Goal: Task Accomplishment & Management: Manage account settings

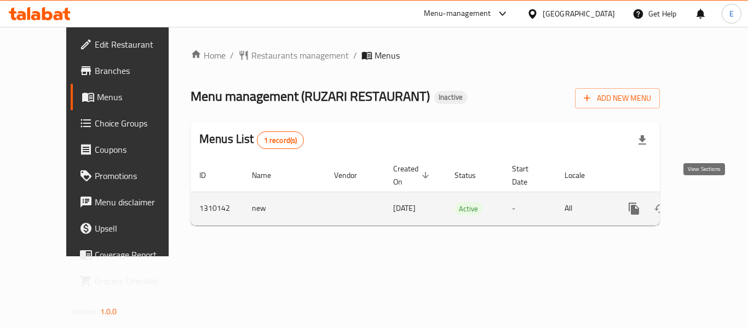
click at [708, 204] on icon "enhanced table" at bounding box center [713, 209] width 10 height 10
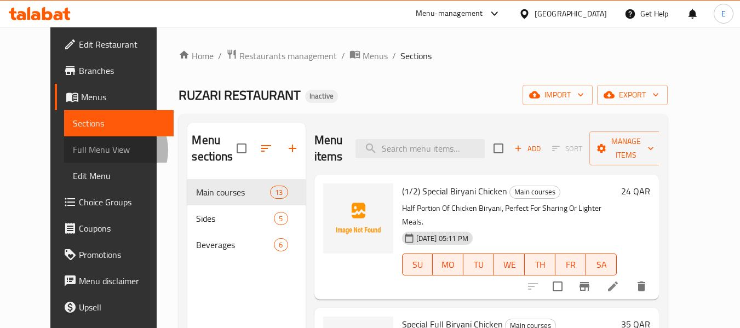
click at [73, 150] on span "Full Menu View" at bounding box center [119, 149] width 93 height 13
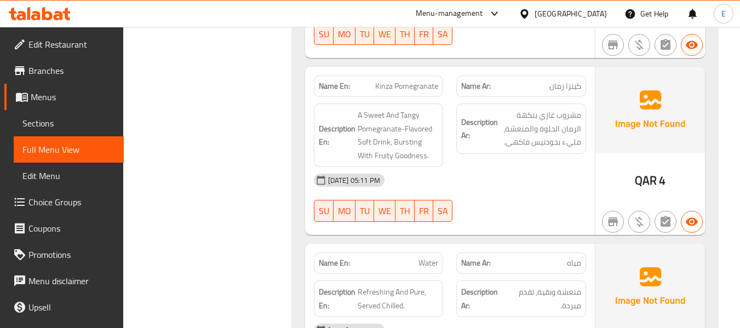
scroll to position [4177, 0]
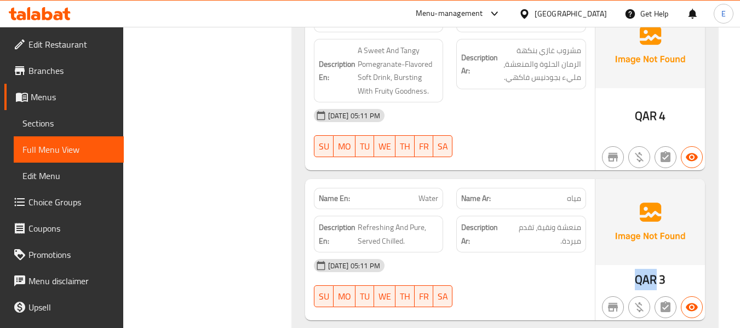
drag, startPoint x: 632, startPoint y: 245, endPoint x: 656, endPoint y: 245, distance: 24.1
click at [656, 245] on div "QAR 3" at bounding box center [650, 249] width 110 height 141
copy span "QAR"
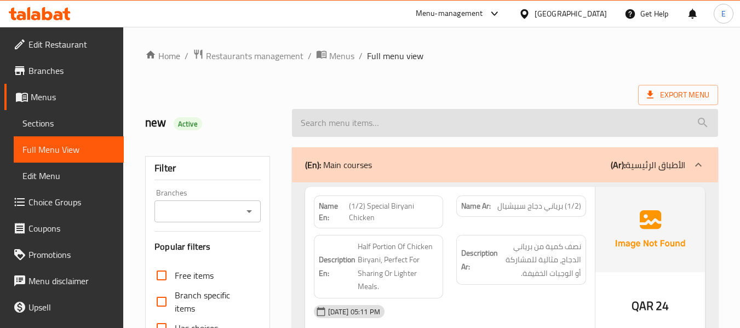
scroll to position [55, 0]
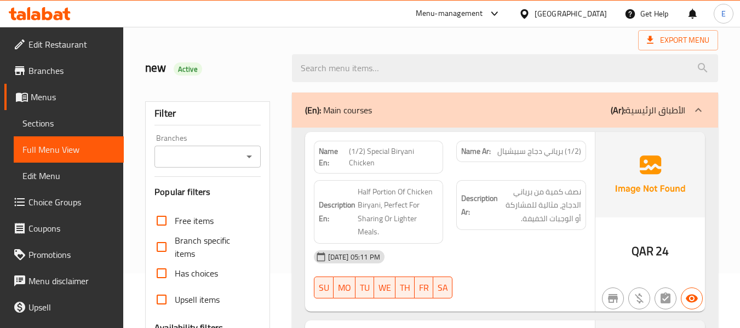
click at [70, 44] on span "Edit Restaurant" at bounding box center [71, 44] width 87 height 13
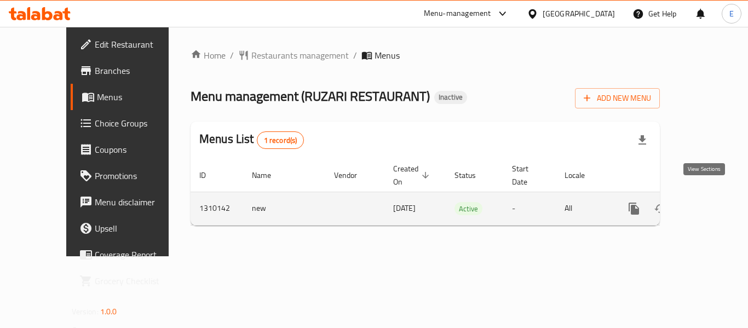
click at [706, 202] on icon "enhanced table" at bounding box center [712, 208] width 13 height 13
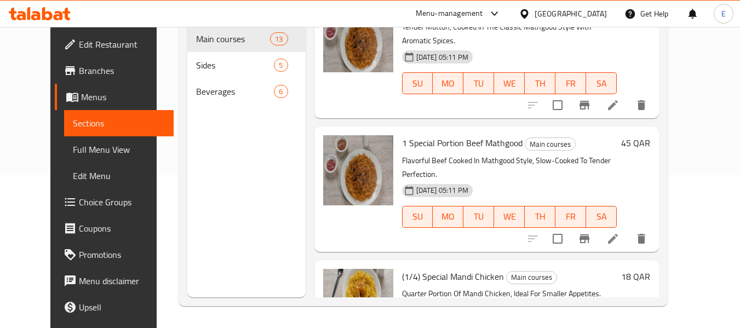
scroll to position [602, 0]
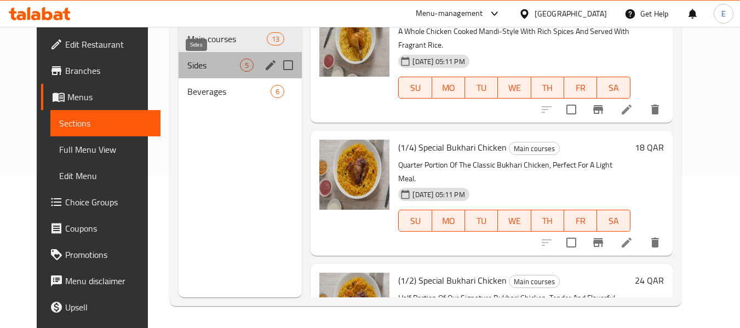
click at [205, 62] on span "Sides" at bounding box center [213, 65] width 53 height 13
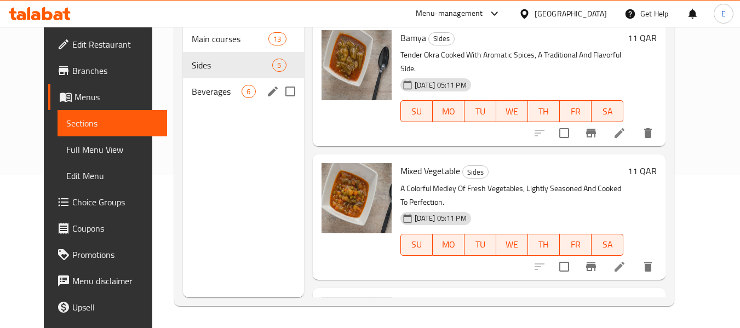
click at [220, 89] on span "Beverages" at bounding box center [217, 91] width 50 height 13
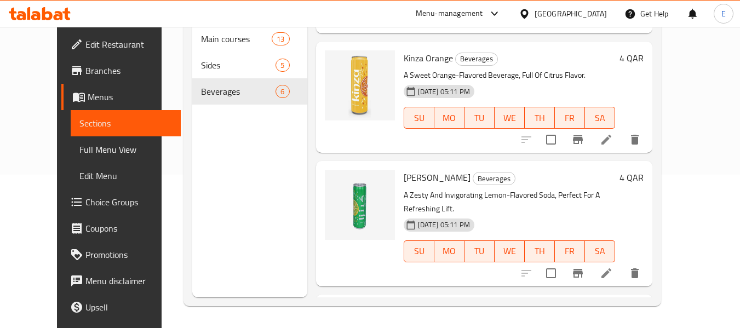
scroll to position [434, 0]
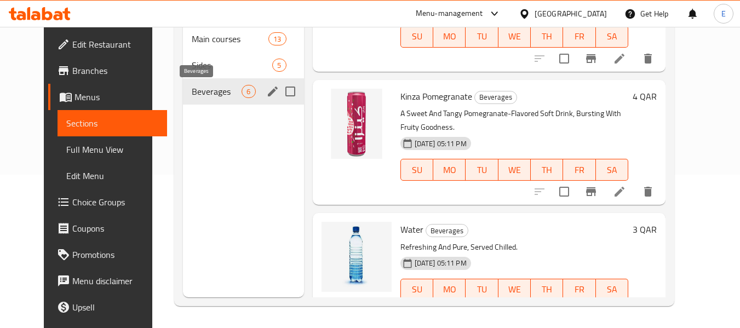
click at [208, 89] on span "Beverages" at bounding box center [217, 91] width 50 height 13
click at [203, 59] on span "Sides" at bounding box center [217, 65] width 50 height 13
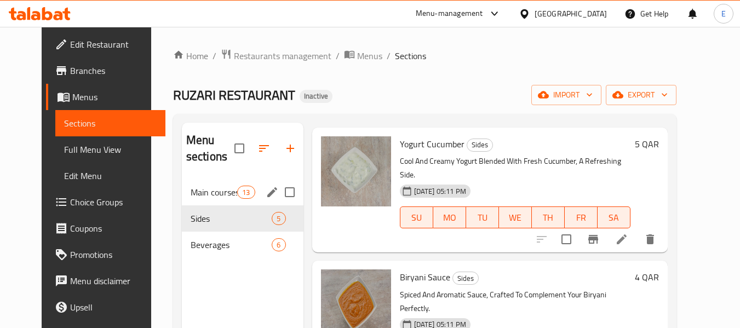
click at [217, 199] on div "Main courses 13" at bounding box center [243, 192] width 122 height 26
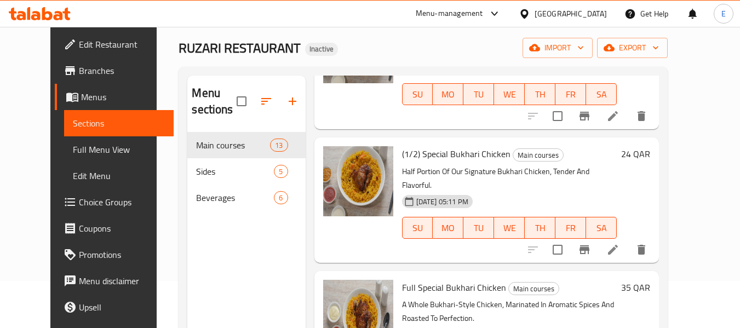
scroll to position [153, 0]
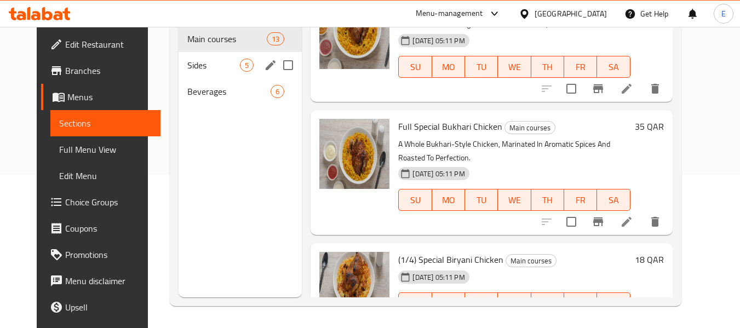
click at [213, 63] on span "Sides" at bounding box center [213, 65] width 53 height 13
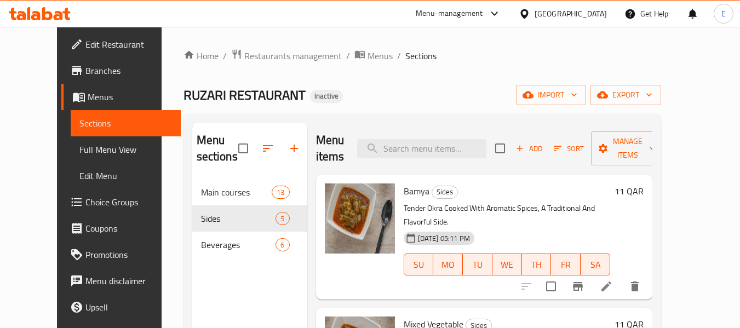
click at [79, 153] on span "Full Menu View" at bounding box center [125, 149] width 93 height 13
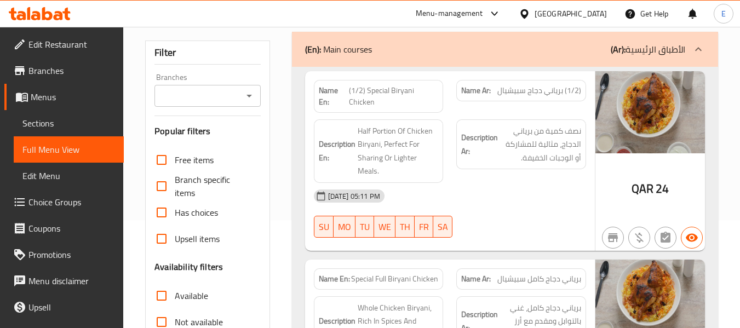
scroll to position [110, 0]
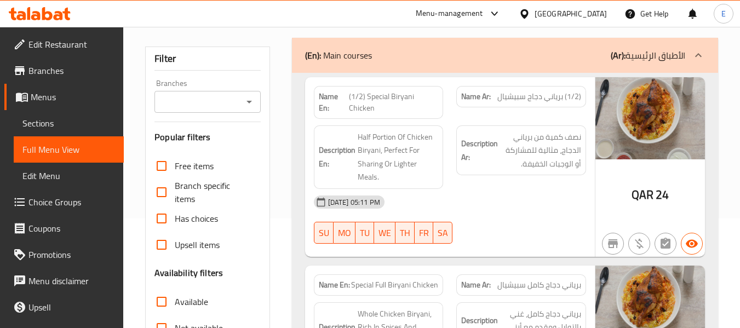
click at [651, 191] on span "QAR" at bounding box center [642, 194] width 22 height 21
click at [652, 191] on span "QAR" at bounding box center [642, 194] width 22 height 21
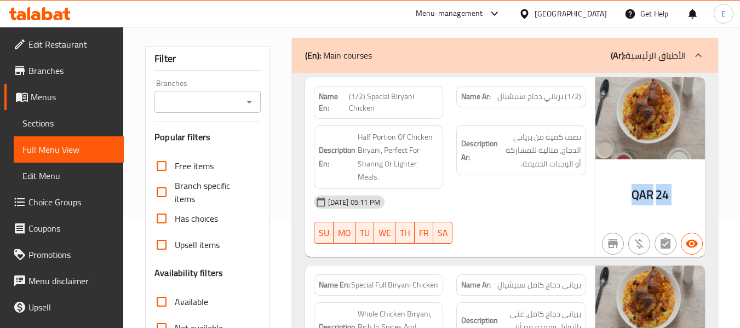
click at [652, 191] on span "QAR" at bounding box center [642, 194] width 22 height 21
drag, startPoint x: 346, startPoint y: 94, endPoint x: 413, endPoint y: 104, distance: 68.1
click at [413, 104] on p "Name En: (1/2) Special Biryani Chicken" at bounding box center [379, 102] width 120 height 23
click at [545, 86] on div "Name Ar: (1/2) برياني دجاج سبيشيال" at bounding box center [521, 96] width 130 height 21
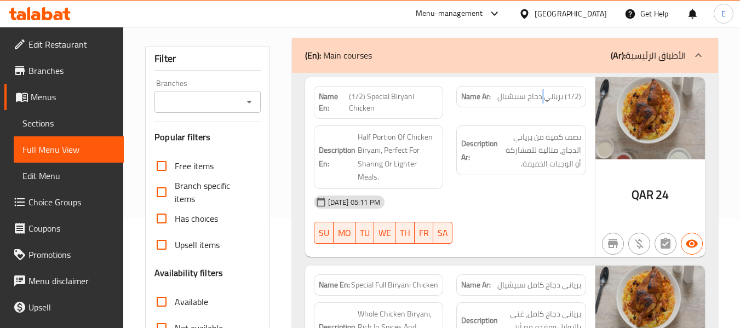
click at [545, 86] on div "Name Ar: (1/2) برياني دجاج سبيشيال" at bounding box center [521, 96] width 130 height 21
click at [410, 100] on span "(1/2) Special Biryani Chicken" at bounding box center [394, 102] width 90 height 23
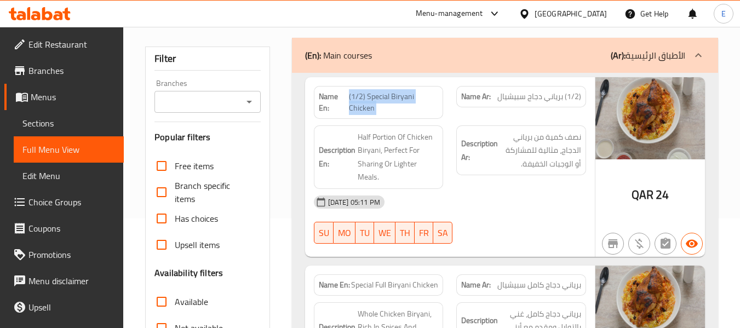
click at [410, 100] on span "(1/2) Special Biryani Chicken" at bounding box center [394, 102] width 90 height 23
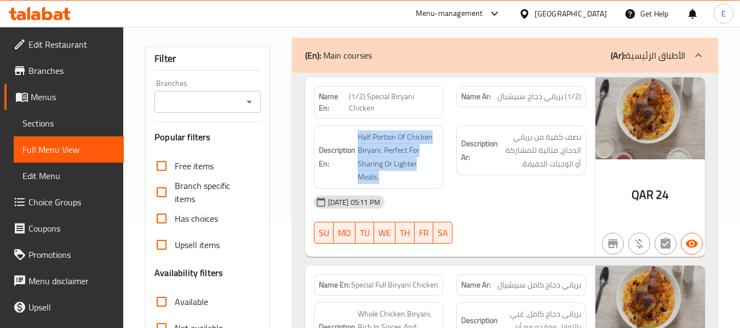
drag, startPoint x: 356, startPoint y: 128, endPoint x: 442, endPoint y: 170, distance: 95.7
click at [442, 170] on div "Description En: Half Portion Of Chicken Biryani, Perfect For Sharing Or Lighter…" at bounding box center [379, 157] width 130 height 64
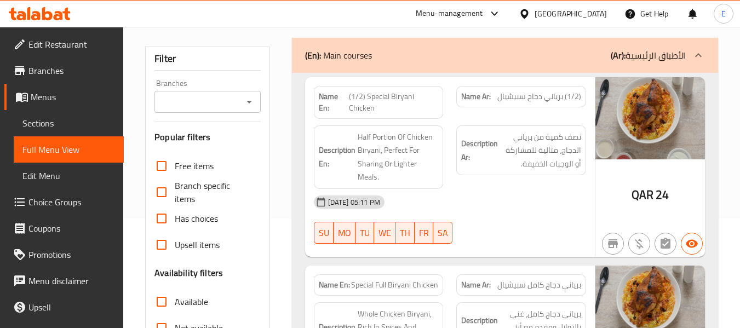
click at [442, 170] on div "Description En: Half Portion Of Chicken Biryani, Perfect For Sharing Or Lighter…" at bounding box center [379, 157] width 130 height 64
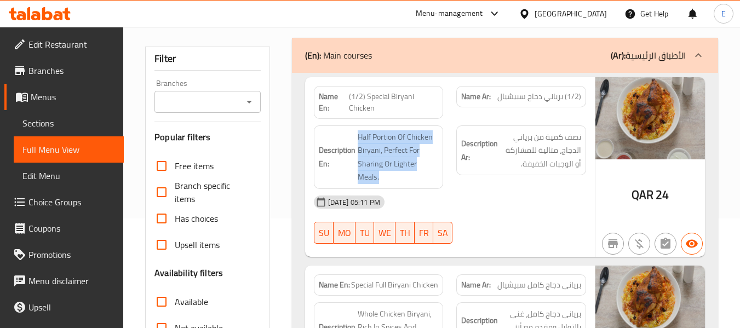
click at [442, 170] on div "Description En: Half Portion Of Chicken Biryani, Perfect For Sharing Or Lighter…" at bounding box center [379, 157] width 130 height 64
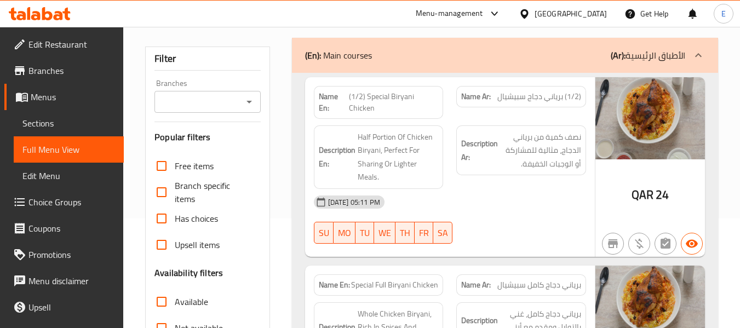
click at [530, 163] on span "نصف كمية من برياني الدجاج، مثالية للمشاركة أو الوجبات الخفيفة." at bounding box center [540, 150] width 81 height 41
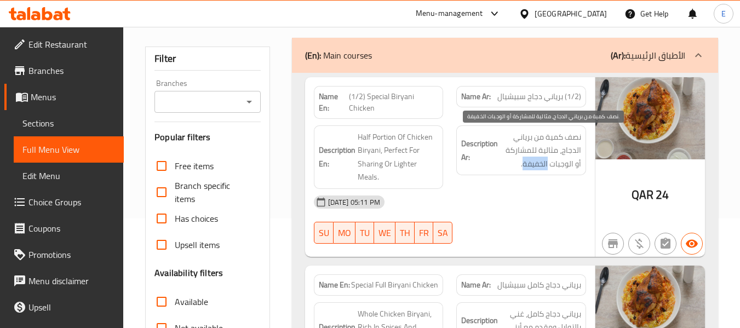
click at [530, 163] on span "نصف كمية من برياني الدجاج، مثالية للمشاركة أو الوجبات الخفيفة." at bounding box center [540, 150] width 81 height 41
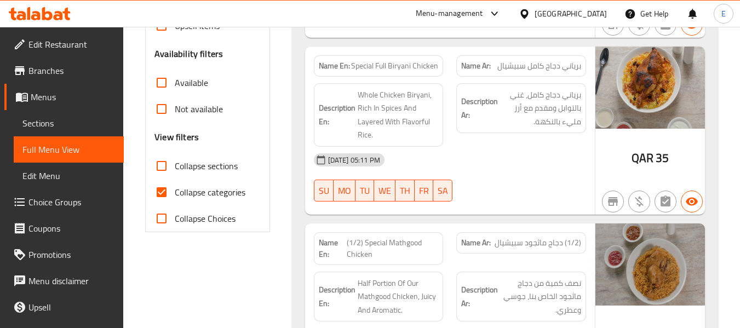
scroll to position [274, 0]
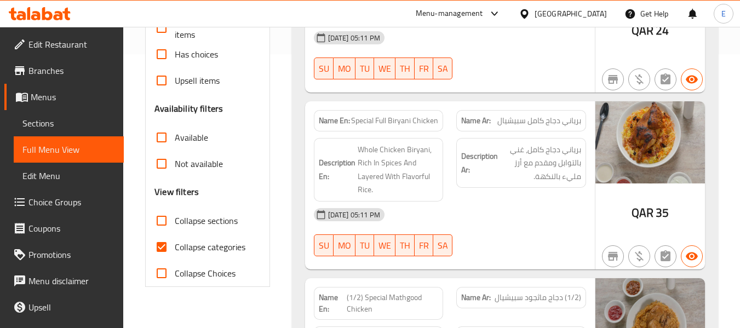
click at [402, 110] on div "Name En: Special Full Biryani Chicken" at bounding box center [379, 120] width 130 height 21
click at [557, 115] on span "برياني دجاج كامل سبيشيال" at bounding box center [539, 120] width 84 height 11
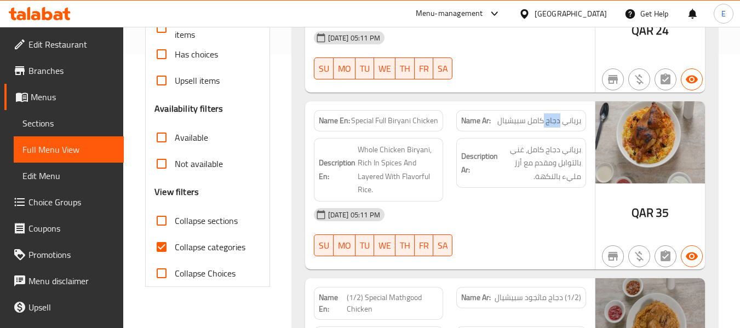
click at [557, 115] on span "برياني دجاج كامل سبيشيال" at bounding box center [539, 120] width 84 height 11
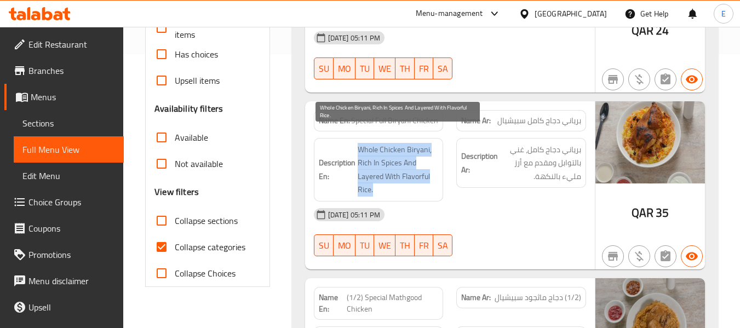
drag, startPoint x: 357, startPoint y: 125, endPoint x: 428, endPoint y: 178, distance: 88.4
click at [428, 178] on div "Description En: Whole Chicken Biryani, Rich In Spices And Layered With Flavorfu…" at bounding box center [379, 170] width 130 height 64
click at [428, 178] on span "Whole Chicken Biryani, Rich In Spices And Layered With Flavorful Rice." at bounding box center [398, 170] width 81 height 54
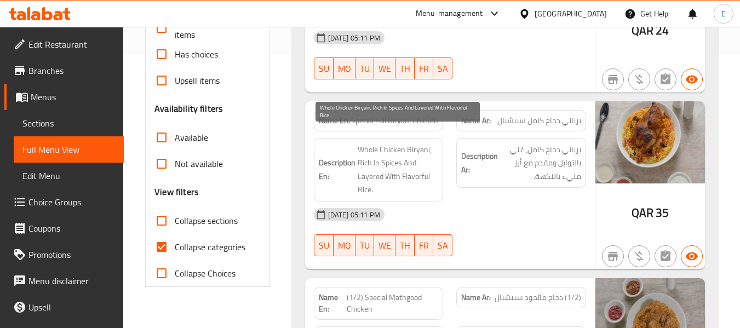
click at [428, 178] on span "Whole Chicken Biryani, Rich In Spices And Layered With Flavorful Rice." at bounding box center [398, 170] width 81 height 54
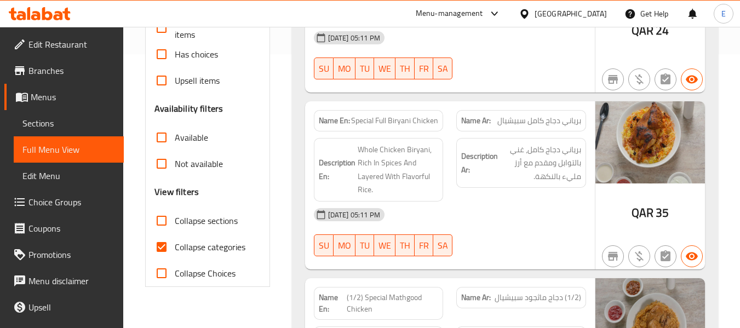
click at [393, 114] on div "Name En: Special Full Biryani Chicken" at bounding box center [379, 120] width 130 height 21
copy span "Special Full Biryani Chicken"
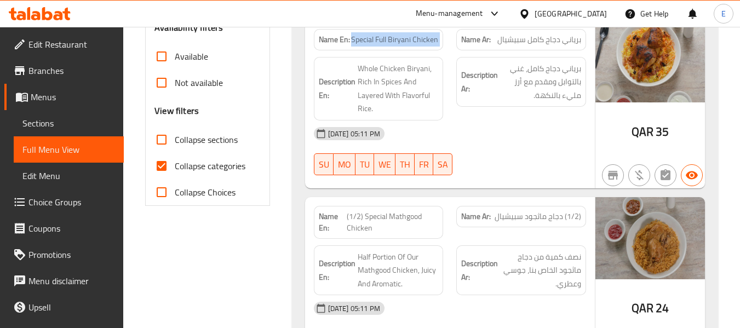
scroll to position [438, 0]
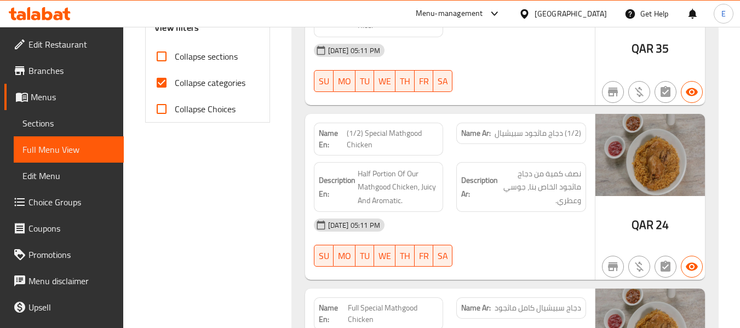
click at [378, 128] on span "(1/2) Special Mathgood Chicken" at bounding box center [393, 139] width 92 height 23
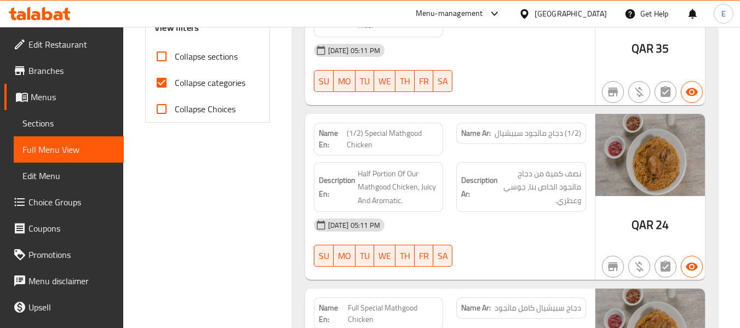
click at [550, 128] on span "(1/2) دجاج ماثجود سبيشيال" at bounding box center [537, 133] width 87 height 11
drag, startPoint x: 388, startPoint y: 118, endPoint x: 427, endPoint y: 115, distance: 39.0
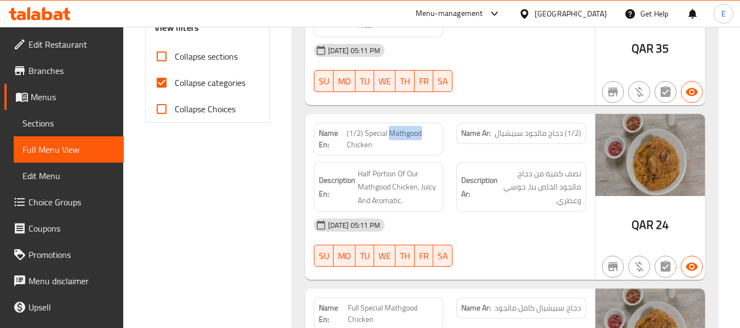
click at [427, 128] on span "(1/2) Special Mathgood Chicken" at bounding box center [393, 139] width 92 height 23
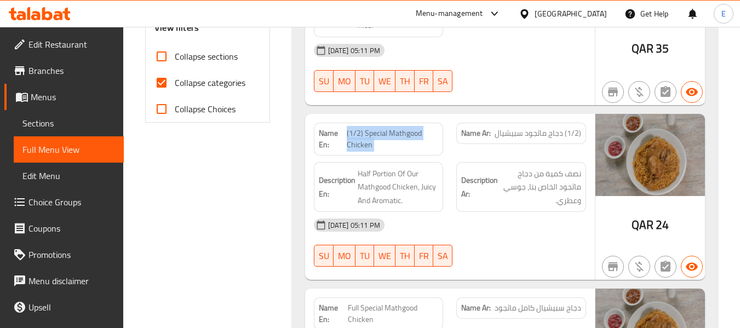
click at [427, 128] on span "(1/2) Special Mathgood Chicken" at bounding box center [393, 139] width 92 height 23
click at [417, 128] on span "(1/2) Special Mathgood Chicken" at bounding box center [393, 139] width 92 height 23
drag, startPoint x: 390, startPoint y: 117, endPoint x: 440, endPoint y: 117, distance: 50.4
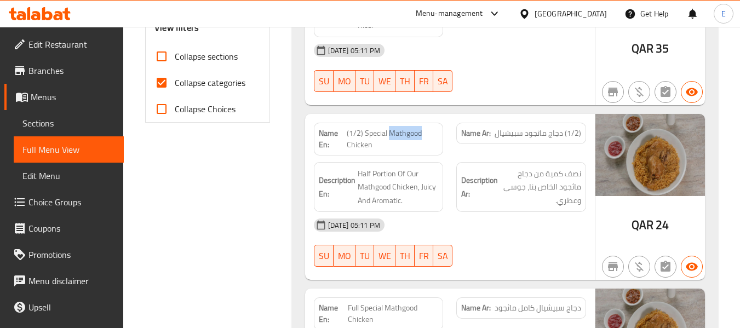
click at [440, 123] on div "Name En: (1/2) Special Mathgood Chicken" at bounding box center [379, 139] width 130 height 33
copy span "Mathgood"
click at [395, 129] on span "(1/2) Special Mathgood Chicken" at bounding box center [393, 139] width 92 height 23
drag, startPoint x: 389, startPoint y: 119, endPoint x: 430, endPoint y: 126, distance: 42.3
click at [430, 128] on span "(1/2) Special Mathgood Chicken" at bounding box center [393, 139] width 92 height 23
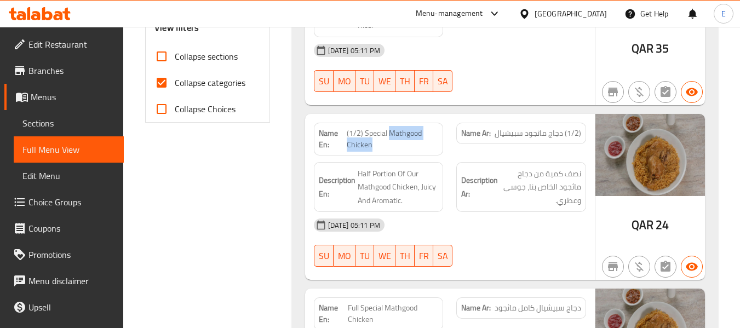
copy span "Mathgood Chicken"
click at [505, 128] on span "(1/2) دجاج ماثجود سبيشيال" at bounding box center [537, 133] width 87 height 11
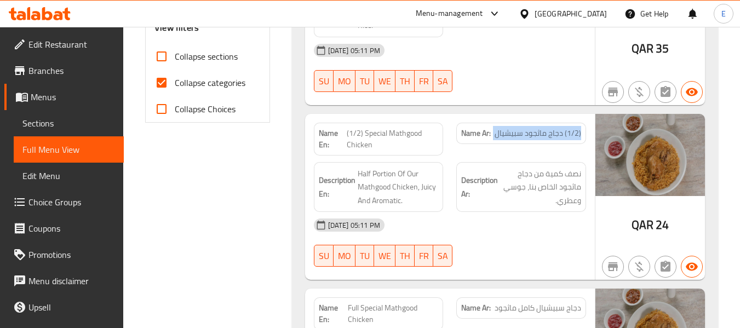
click at [505, 128] on span "(1/2) دجاج ماثجود سبيشيال" at bounding box center [537, 133] width 87 height 11
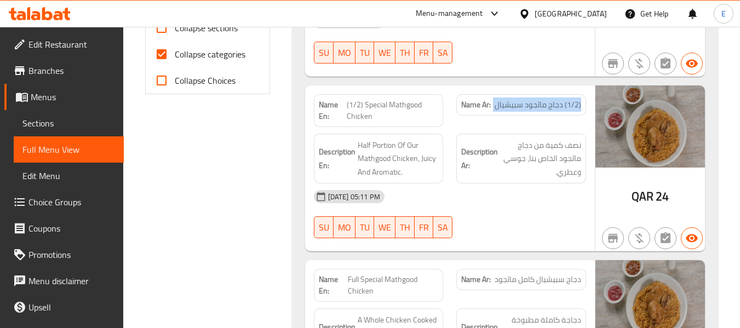
scroll to position [493, 0]
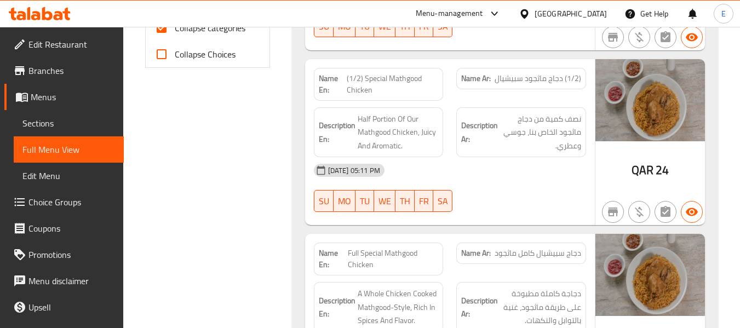
click at [372, 73] on span "(1/2) Special Mathgood Chicken" at bounding box center [393, 84] width 92 height 23
click at [493, 160] on div "[DATE] 05:11 PM" at bounding box center [449, 170] width 285 height 26
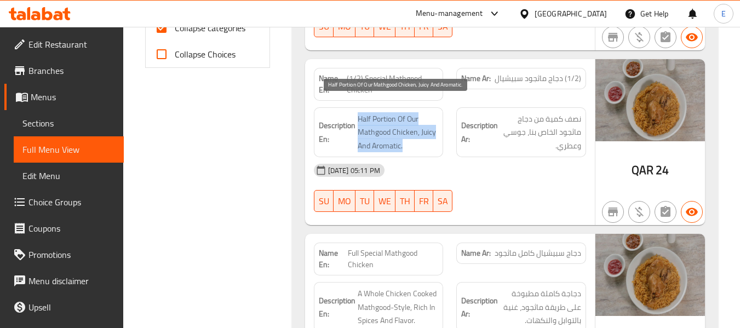
drag, startPoint x: 356, startPoint y: 99, endPoint x: 437, endPoint y: 135, distance: 88.7
click at [437, 135] on h6 "Description En: Half Portion Of Our Mathgood Chicken, Juicy And Aromatic." at bounding box center [379, 132] width 120 height 41
click at [437, 135] on span "Half Portion Of Our Mathgood Chicken, Juicy And Aromatic." at bounding box center [398, 132] width 81 height 41
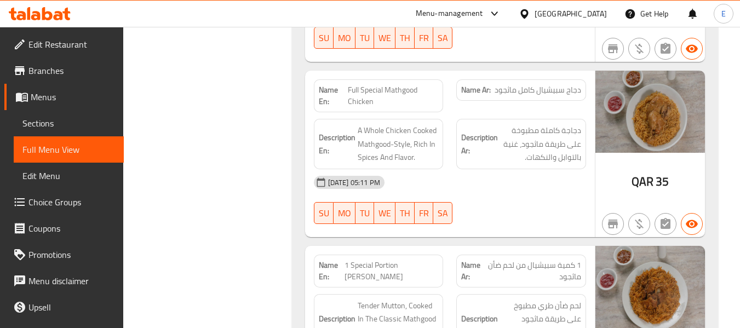
scroll to position [657, 0]
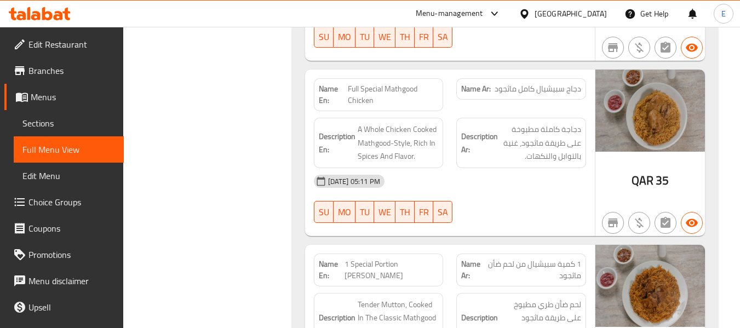
click at [393, 83] on span "Full Special Mathgood Chicken" at bounding box center [393, 94] width 90 height 23
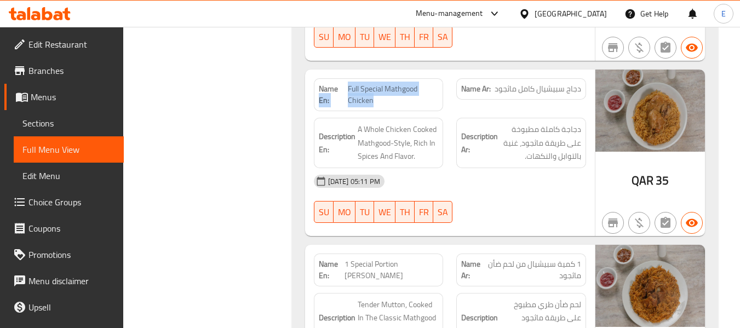
drag, startPoint x: 345, startPoint y: 72, endPoint x: 416, endPoint y: 83, distance: 71.5
click at [416, 83] on p "Name En: Full Special Mathgood Chicken" at bounding box center [379, 94] width 120 height 23
click at [416, 83] on span "Full Special Mathgood Chicken" at bounding box center [393, 94] width 90 height 23
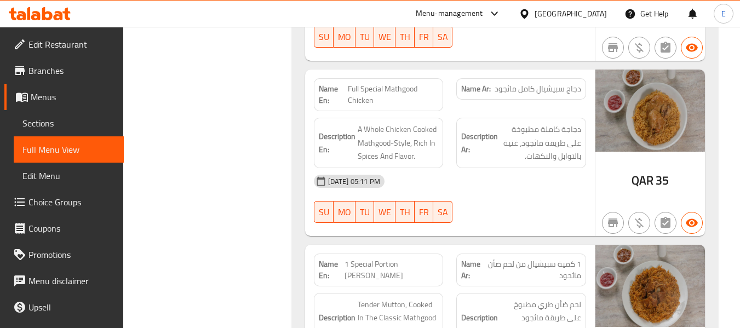
click at [527, 168] on div "[DATE] 05:11 PM" at bounding box center [449, 181] width 285 height 26
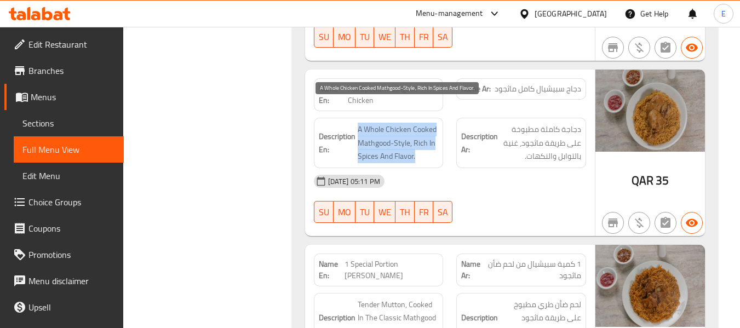
drag, startPoint x: 354, startPoint y: 109, endPoint x: 437, endPoint y: 137, distance: 87.3
click at [437, 137] on h6 "Description En: A Whole Chicken Cooked Mathgood-Style, Rich In Spices And Flavo…" at bounding box center [379, 143] width 120 height 41
click at [437, 137] on span "A Whole Chicken Cooked Mathgood-Style, Rich In Spices And Flavor." at bounding box center [398, 143] width 81 height 41
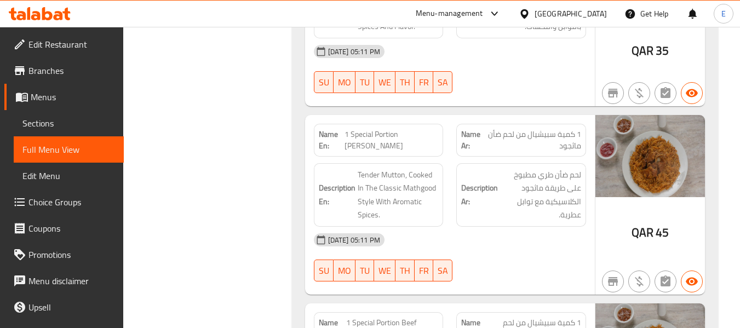
scroll to position [821, 0]
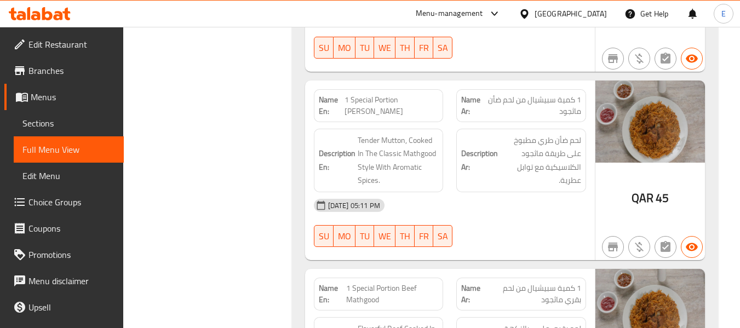
drag, startPoint x: 348, startPoint y: 83, endPoint x: 406, endPoint y: 94, distance: 59.6
click at [406, 94] on span "1 Special Portion [PERSON_NAME]" at bounding box center [391, 105] width 94 height 23
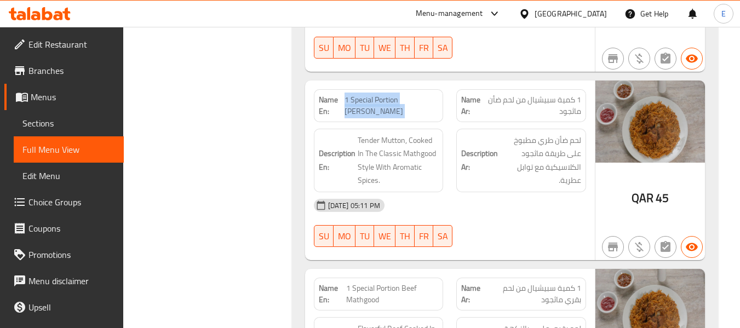
click at [361, 94] on span "1 Special Portion [PERSON_NAME]" at bounding box center [391, 105] width 94 height 23
drag, startPoint x: 345, startPoint y: 84, endPoint x: 422, endPoint y: 95, distance: 76.9
click at [422, 95] on span "1 Special Portion [PERSON_NAME]" at bounding box center [391, 105] width 94 height 23
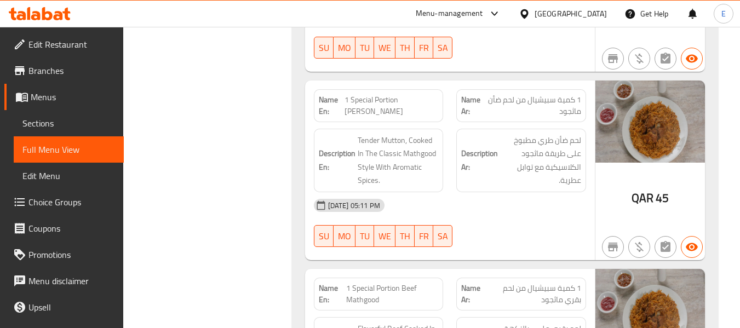
click at [499, 199] on div "[DATE] 05:11 PM" at bounding box center [449, 205] width 285 height 26
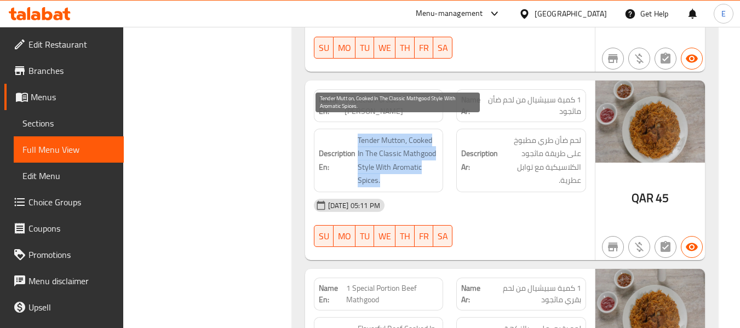
drag, startPoint x: 350, startPoint y: 122, endPoint x: 429, endPoint y: 165, distance: 89.7
click at [429, 165] on h6 "Description En: Tender Mutton, Cooked In The Classic Mathgood Style With Aromat…" at bounding box center [379, 161] width 120 height 54
click at [429, 165] on span "Tender Mutton, Cooked In The Classic Mathgood Style With Aromatic Spices." at bounding box center [398, 161] width 81 height 54
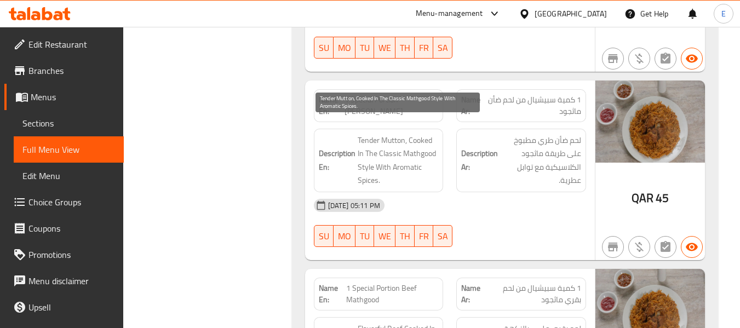
click at [429, 165] on span "Tender Mutton, Cooked In The Classic Mathgood Style With Aromatic Spices." at bounding box center [398, 161] width 81 height 54
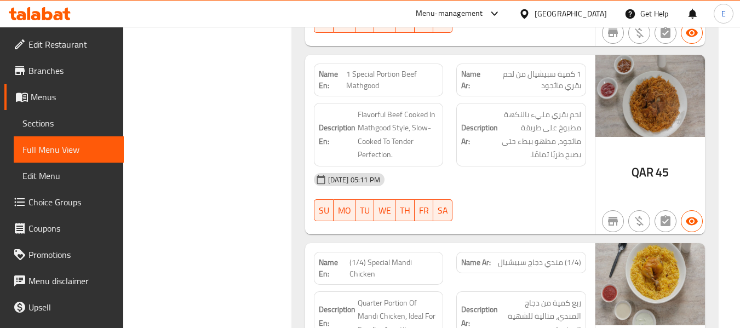
scroll to position [1040, 0]
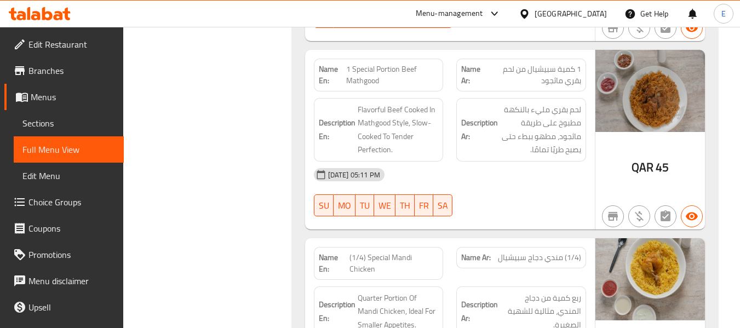
click at [411, 64] on span "1 Special Portion Beef Mathgood" at bounding box center [392, 75] width 93 height 23
click at [490, 162] on div "[DATE] 05:11 PM" at bounding box center [449, 175] width 285 height 26
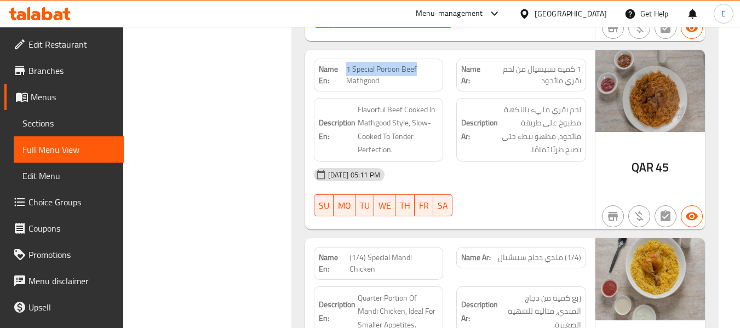
drag, startPoint x: 347, startPoint y: 52, endPoint x: 428, endPoint y: 59, distance: 81.3
click at [428, 64] on span "1 Special Portion Beef Mathgood" at bounding box center [392, 75] width 93 height 23
drag, startPoint x: 540, startPoint y: 151, endPoint x: 370, endPoint y: 92, distance: 180.3
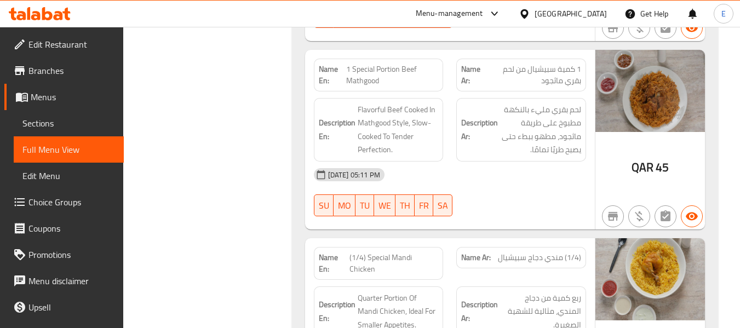
click at [530, 162] on div "[DATE] 05:11 PM" at bounding box center [449, 175] width 285 height 26
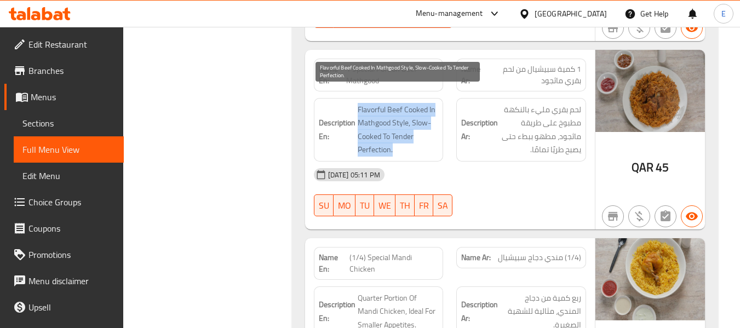
drag, startPoint x: 354, startPoint y: 90, endPoint x: 432, endPoint y: 130, distance: 87.9
click at [432, 130] on h6 "Description En: Flavorful Beef Cooked In Mathgood Style, Slow-Cooked To Tender …" at bounding box center [379, 130] width 120 height 54
click at [432, 130] on span "Flavorful Beef Cooked In Mathgood Style, Slow-Cooked To Tender Perfection." at bounding box center [398, 130] width 81 height 54
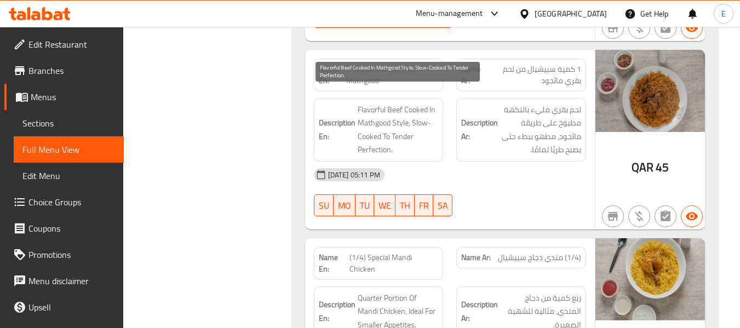
click at [432, 130] on span "Flavorful Beef Cooked In Mathgood Style, Slow-Cooked To Tender Perfection." at bounding box center [398, 130] width 81 height 54
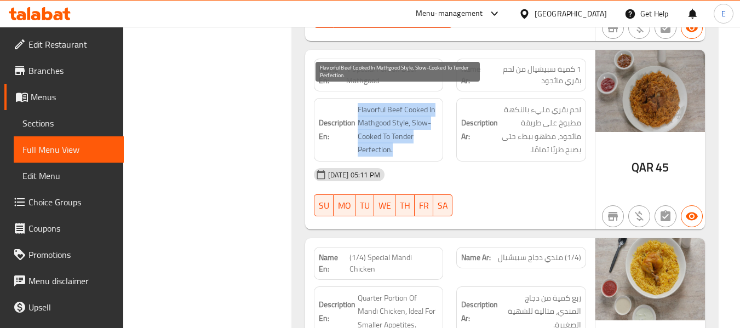
click at [432, 130] on span "Flavorful Beef Cooked In Mathgood Style, Slow-Cooked To Tender Perfection." at bounding box center [398, 130] width 81 height 54
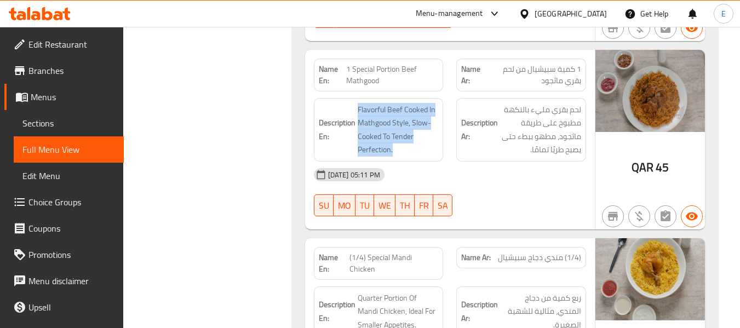
click at [482, 162] on div "[DATE] 05:11 PM" at bounding box center [449, 175] width 285 height 26
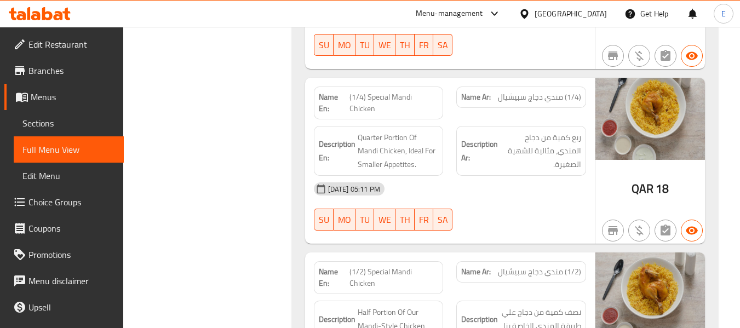
scroll to position [1205, 0]
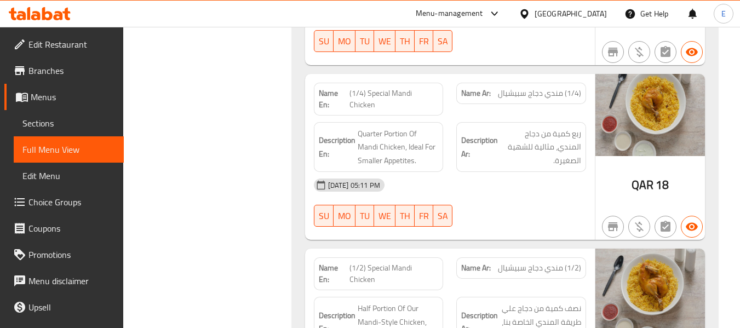
click at [398, 88] on span "(1/4) Special Mandi Chicken" at bounding box center [393, 99] width 89 height 23
click at [541, 88] on div "Name Ar: (1/4) مندي دجاج سبيشيال" at bounding box center [521, 93] width 130 height 21
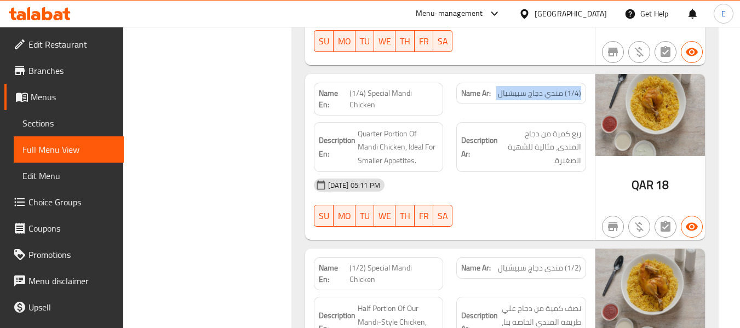
click at [541, 88] on div "Name Ar: (1/4) مندي دجاج سبيشيال" at bounding box center [521, 93] width 130 height 21
click at [534, 176] on div "06-09-2025 05:11 PM SU MO TU WE TH FR SA" at bounding box center [449, 202] width 285 height 61
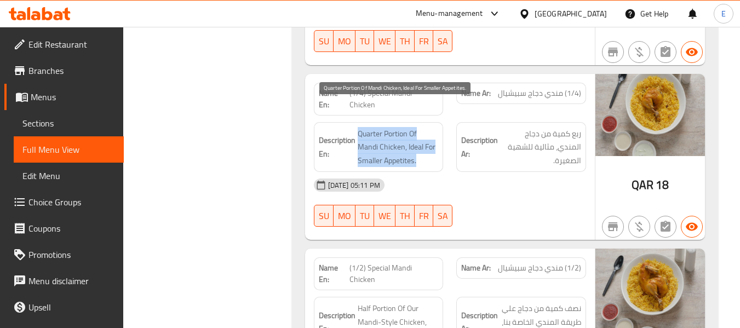
drag, startPoint x: 355, startPoint y: 102, endPoint x: 434, endPoint y: 132, distance: 83.7
click at [434, 132] on h6 "Description En: Quarter Portion Of Mandi Chicken, Ideal For Smaller Appetites." at bounding box center [379, 147] width 120 height 41
click at [434, 132] on span "Quarter Portion Of Mandi Chicken, Ideal For Smaller Appetites." at bounding box center [398, 147] width 81 height 41
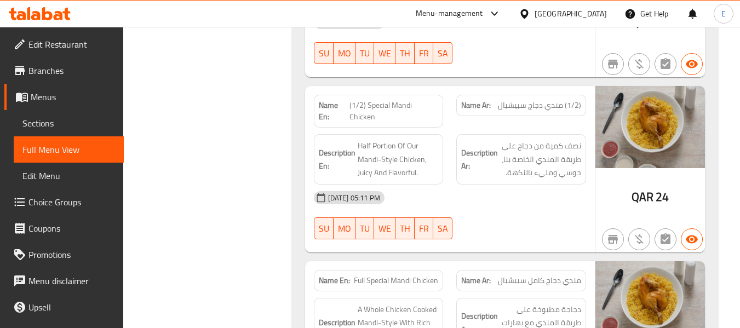
scroll to position [1369, 0]
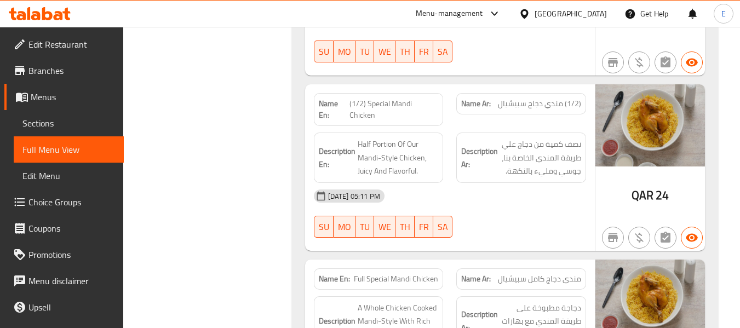
click at [649, 185] on span "QAR" at bounding box center [642, 195] width 22 height 21
drag, startPoint x: 649, startPoint y: 164, endPoint x: 510, endPoint y: 116, distance: 147.2
click at [649, 185] on span "QAR" at bounding box center [642, 195] width 22 height 21
click at [386, 98] on span "(1/2) Special Mandi Chicken" at bounding box center [393, 109] width 89 height 23
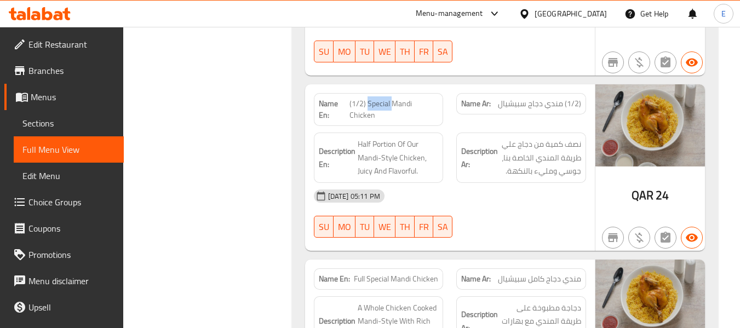
click at [386, 98] on span "(1/2) Special Mandi Chicken" at bounding box center [393, 109] width 89 height 23
click at [529, 98] on span "(1/2) مندي دجاج سبيشيال" at bounding box center [539, 103] width 83 height 11
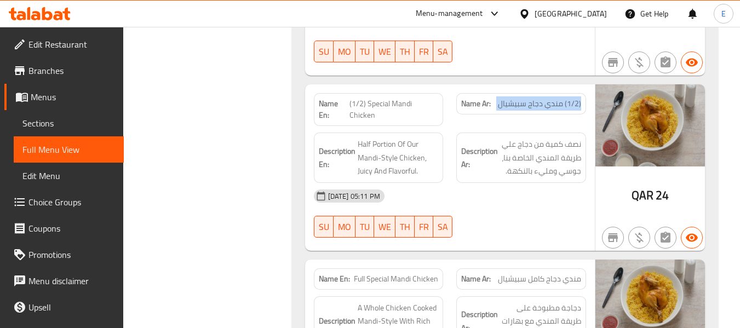
click at [529, 98] on span "(1/2) مندي دجاج سبيشيال" at bounding box center [539, 103] width 83 height 11
click at [534, 183] on div "[DATE] 05:11 PM" at bounding box center [449, 196] width 285 height 26
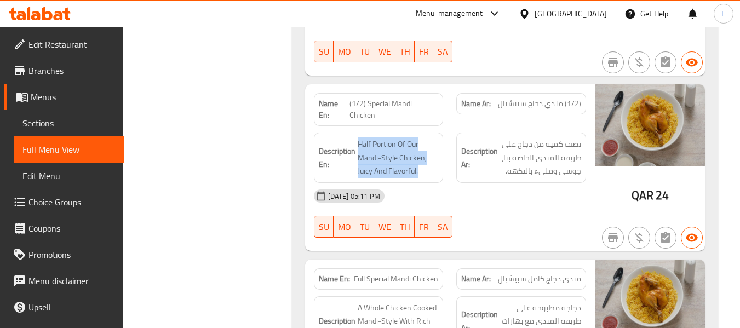
drag, startPoint x: 359, startPoint y: 104, endPoint x: 421, endPoint y: 142, distance: 72.5
click at [421, 142] on div "Description En: Half Portion Of Our Mandi-Style Chicken, Juicy And Flavorful." at bounding box center [379, 158] width 130 height 50
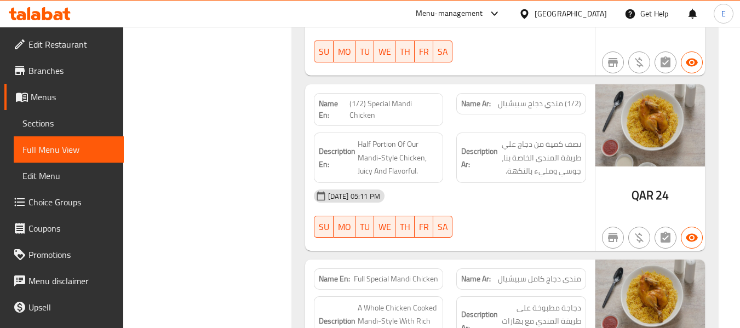
click at [421, 142] on div "Description En: Half Portion Of Our Mandi-Style Chicken, Juicy And Flavorful." at bounding box center [379, 158] width 130 height 50
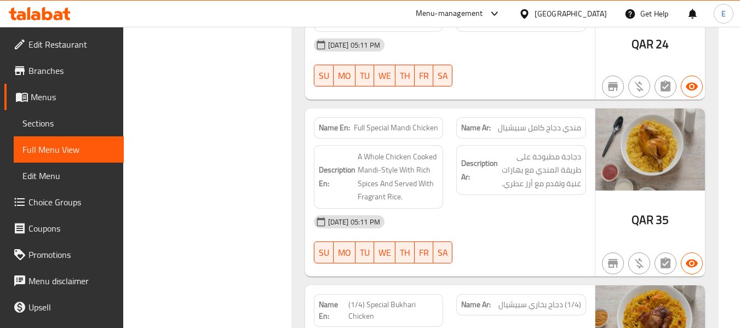
scroll to position [1533, 0]
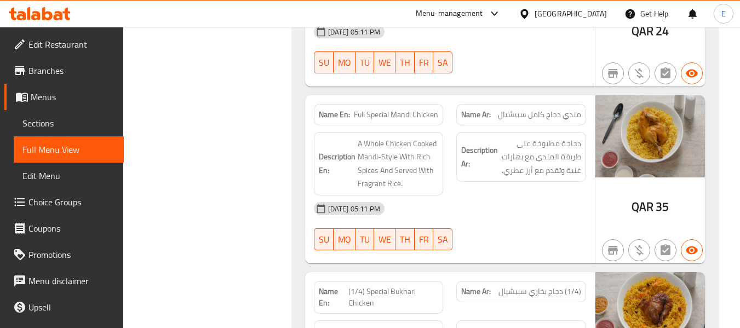
click at [569, 109] on span "مندي دجاج كامل سبيشيال" at bounding box center [539, 114] width 83 height 11
click at [378, 104] on div "Name En: Full Special Mandi Chicken" at bounding box center [379, 114] width 130 height 21
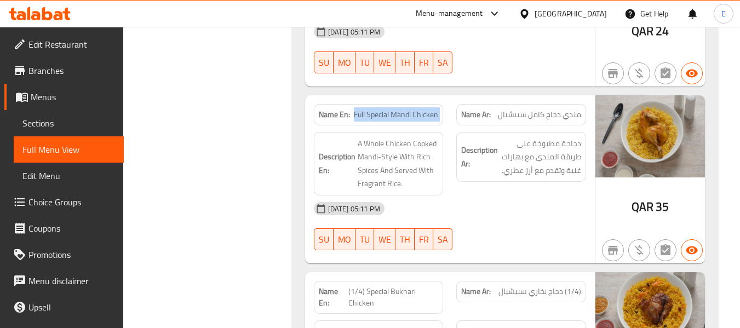
click at [378, 104] on div "Name En: Full Special Mandi Chicken" at bounding box center [379, 114] width 130 height 21
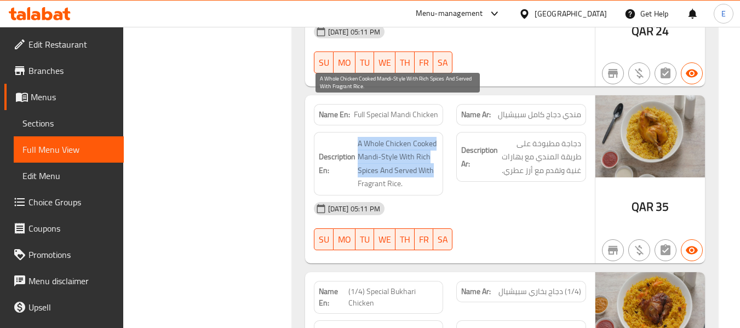
drag, startPoint x: 353, startPoint y: 101, endPoint x: 432, endPoint y: 140, distance: 87.7
click at [432, 140] on h6 "Description En: A Whole Chicken Cooked Mandi-Style With Rich Spices And Served …" at bounding box center [379, 164] width 120 height 54
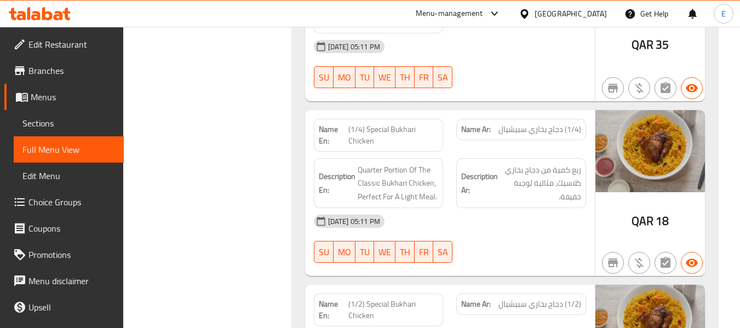
scroll to position [1697, 0]
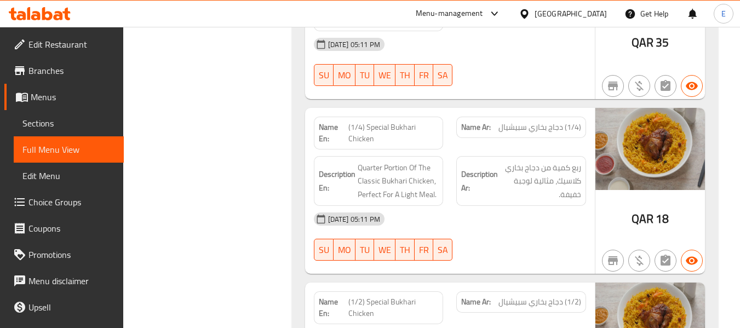
click at [638, 208] on span "QAR" at bounding box center [642, 218] width 22 height 21
click at [358, 122] on span "(1/4) Special Bukhari Chicken" at bounding box center [393, 133] width 90 height 23
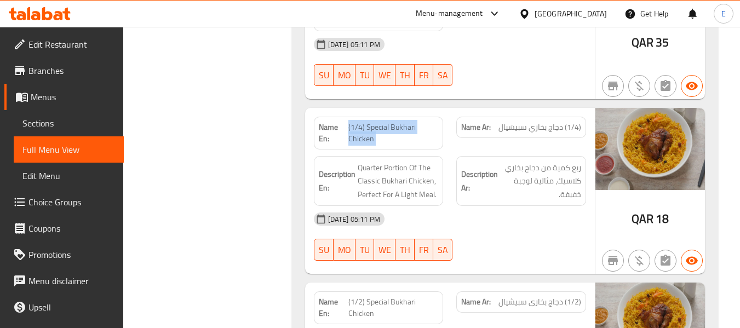
click at [358, 122] on span "(1/4) Special Bukhari Chicken" at bounding box center [393, 133] width 90 height 23
click at [546, 122] on span "(1/4) دجاج بخاري سبيشيال" at bounding box center [539, 127] width 83 height 11
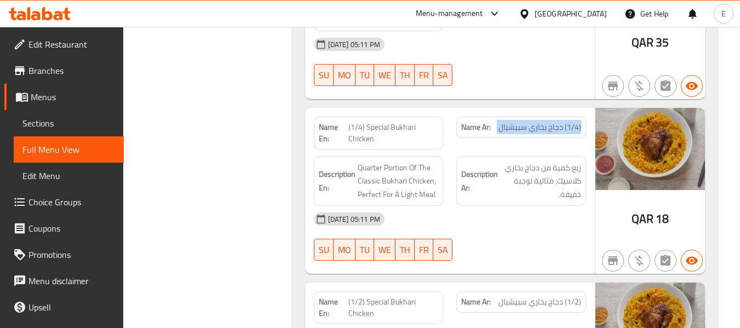
click at [546, 122] on span "(1/4) دجاج بخاري سبيشيال" at bounding box center [539, 127] width 83 height 11
click at [513, 206] on div "06-09-2025 05:11 PM SU MO TU WE TH FR SA" at bounding box center [449, 236] width 285 height 61
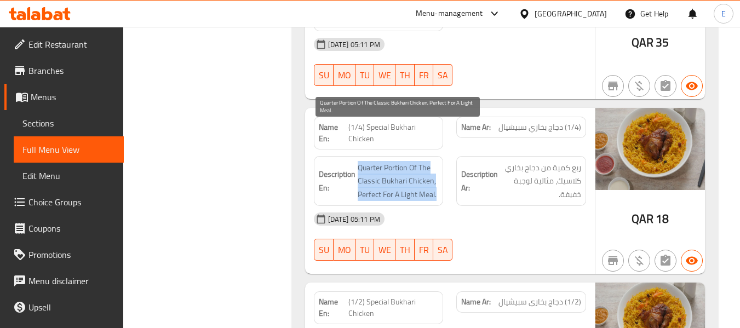
drag, startPoint x: 356, startPoint y: 132, endPoint x: 437, endPoint y: 154, distance: 83.4
click at [437, 161] on h6 "Description En: Quarter Portion Of The Classic Bukhari Chicken, Perfect For A L…" at bounding box center [379, 181] width 120 height 41
click at [437, 161] on span "Quarter Portion Of The Classic Bukhari Chicken, Perfect For A Light Meal." at bounding box center [398, 181] width 81 height 41
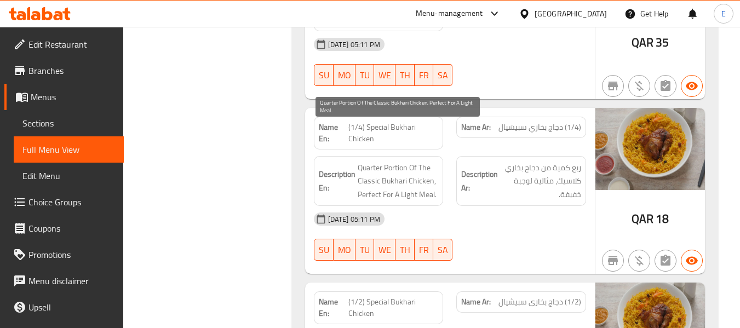
click at [437, 161] on span "Quarter Portion Of The Classic Bukhari Chicken, Perfect For A Light Meal." at bounding box center [398, 181] width 81 height 41
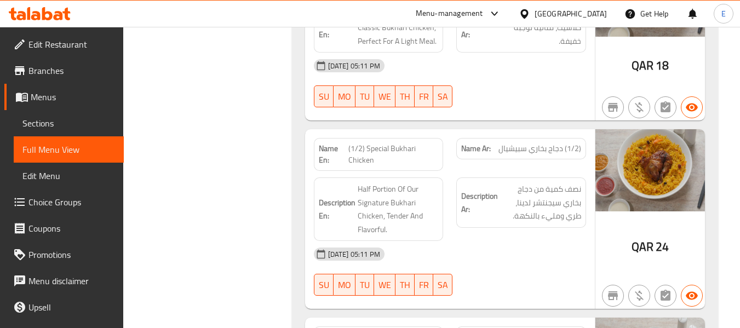
scroll to position [1862, 0]
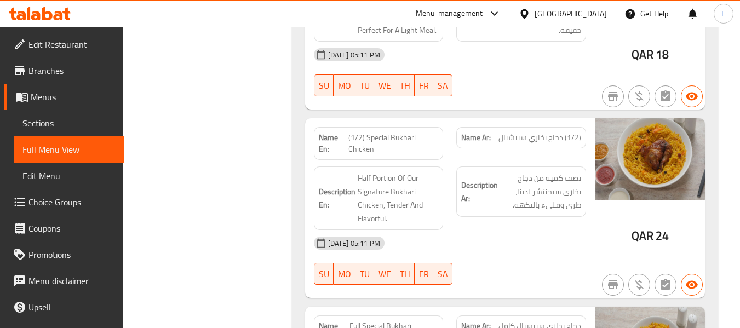
click at [596, 118] on img at bounding box center [650, 159] width 110 height 82
click at [583, 127] on div "Name Ar: (1/2) دجاج بخاري سبيشيال" at bounding box center [521, 137] width 130 height 21
click at [425, 132] on span "(1/2) Special Bukhari Chicken" at bounding box center [393, 143] width 90 height 23
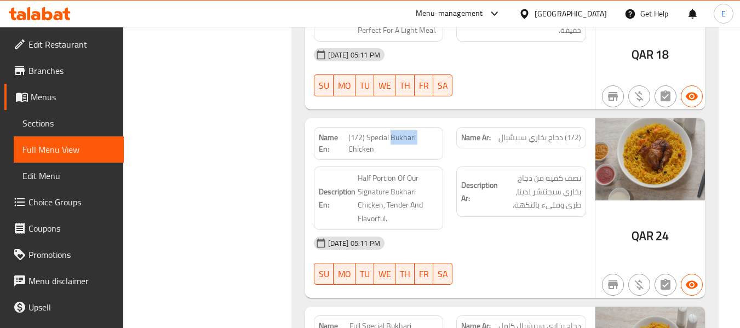
click at [425, 132] on span "(1/2) Special Bukhari Chicken" at bounding box center [393, 143] width 90 height 23
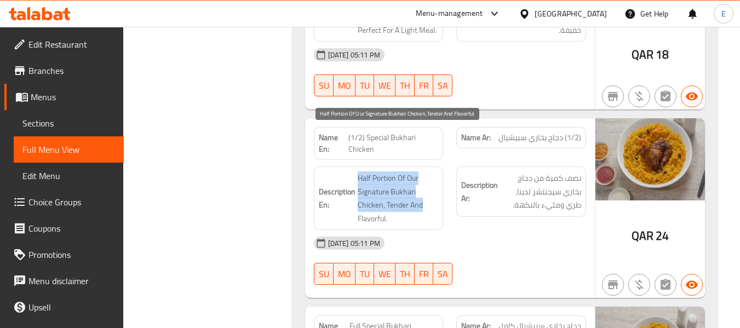
drag, startPoint x: 350, startPoint y: 136, endPoint x: 436, endPoint y: 175, distance: 94.6
click at [436, 175] on h6 "Description En: Half Portion Of Our Signature Bukhari Chicken, Tender And Flavo…" at bounding box center [379, 198] width 120 height 54
click at [436, 175] on span "Half Portion Of Our Signature Bukhari Chicken, Tender And Flavorful." at bounding box center [398, 198] width 81 height 54
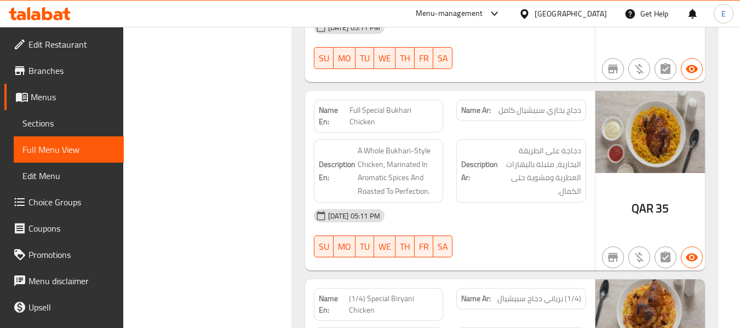
scroll to position [2081, 0]
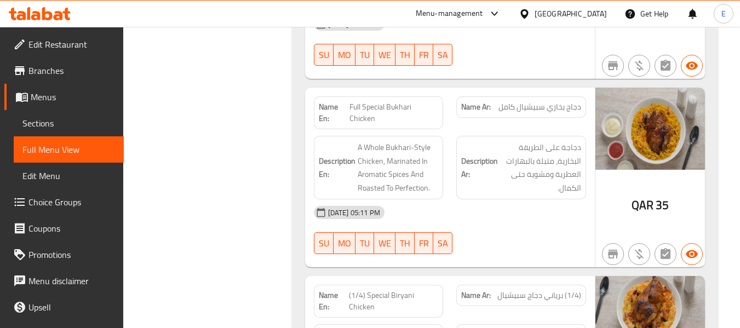
click at [640, 194] on span "QAR" at bounding box center [642, 204] width 22 height 21
click at [393, 101] on span "Full Special Bukhari Chicken" at bounding box center [393, 112] width 89 height 23
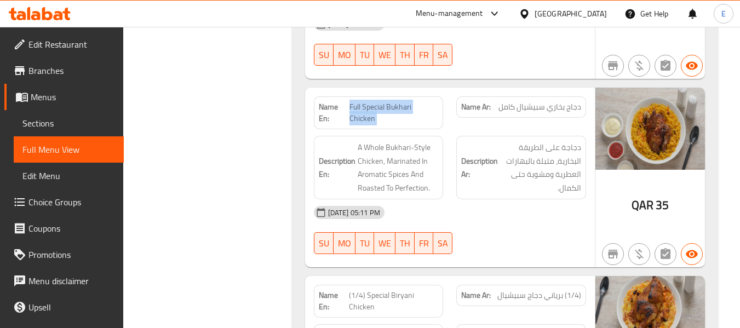
click at [393, 101] on span "Full Special Bukhari Chicken" at bounding box center [393, 112] width 89 height 23
click at [383, 101] on span "Full Special Bukhari Chicken" at bounding box center [393, 112] width 89 height 23
drag, startPoint x: 348, startPoint y: 66, endPoint x: 391, endPoint y: 82, distance: 45.9
click at [391, 101] on p "Name En: Full Special Bukhari Chicken" at bounding box center [379, 112] width 120 height 23
click at [391, 101] on span "Full Special Bukhari Chicken" at bounding box center [393, 112] width 89 height 23
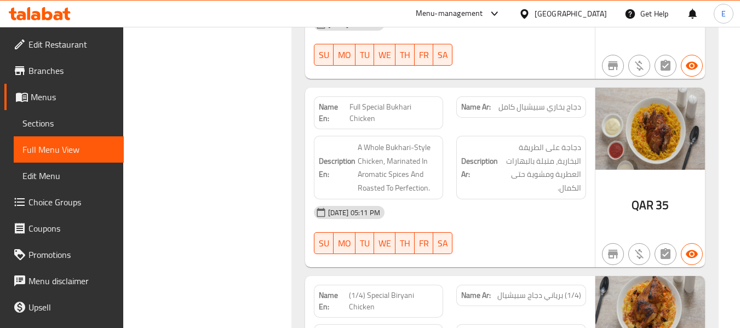
click at [391, 101] on span "Full Special Bukhari Chicken" at bounding box center [393, 112] width 89 height 23
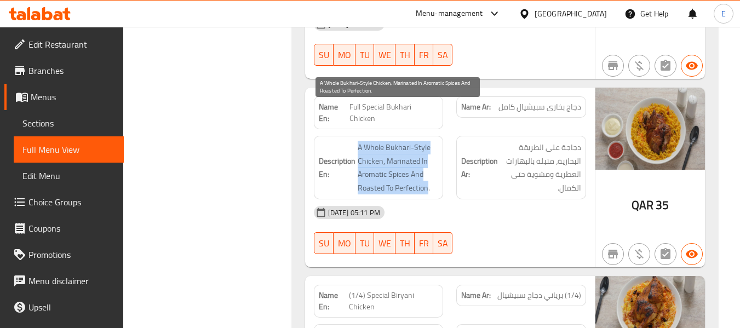
drag, startPoint x: 355, startPoint y: 105, endPoint x: 427, endPoint y: 146, distance: 82.7
click at [427, 146] on h6 "Description En: A Whole Bukhari-Style Chicken, Marinated In Aromatic Spices And…" at bounding box center [379, 168] width 120 height 54
click at [427, 146] on span "A Whole Bukhari-Style Chicken, Marinated In Aromatic Spices And Roasted To Perf…" at bounding box center [398, 168] width 81 height 54
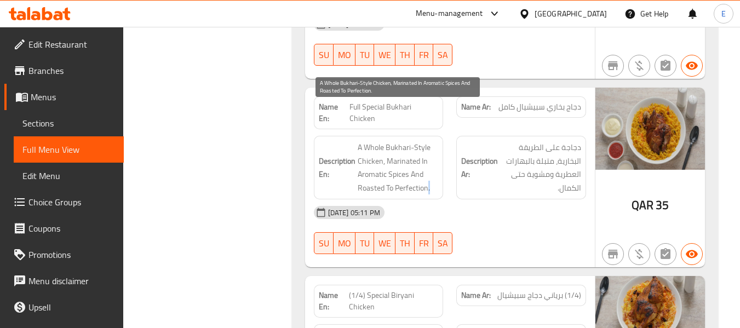
click at [427, 146] on span "A Whole Bukhari-Style Chicken, Marinated In Aromatic Spices And Roasted To Perf…" at bounding box center [398, 168] width 81 height 54
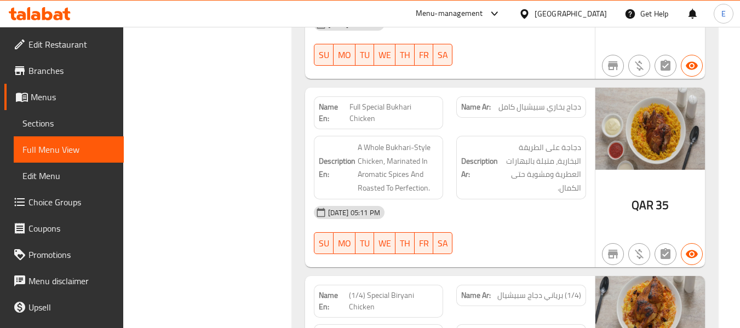
click at [384, 96] on div "Name En: Full Special Bukhari Chicken" at bounding box center [379, 112] width 130 height 33
copy span "Full Special Bukhari Chicken"
click at [511, 199] on div "[DATE] 05:11 PM" at bounding box center [449, 212] width 285 height 26
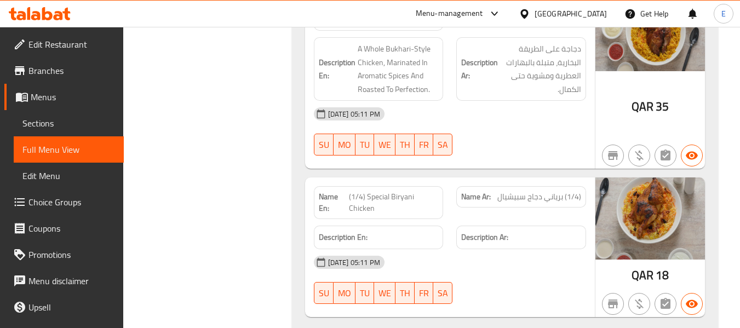
scroll to position [2245, 0]
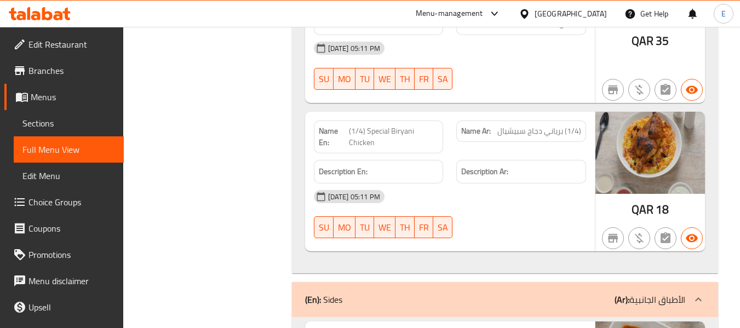
click at [378, 125] on span "(1/4) Special Biryani Chicken" at bounding box center [394, 136] width 90 height 23
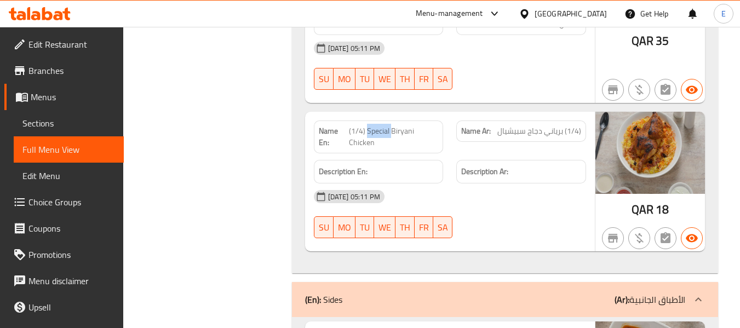
click at [378, 125] on span "(1/4) Special Biryani Chicken" at bounding box center [394, 136] width 90 height 23
click at [535, 125] on span "(1/4) برياني دجاج سبيشيال" at bounding box center [539, 130] width 84 height 11
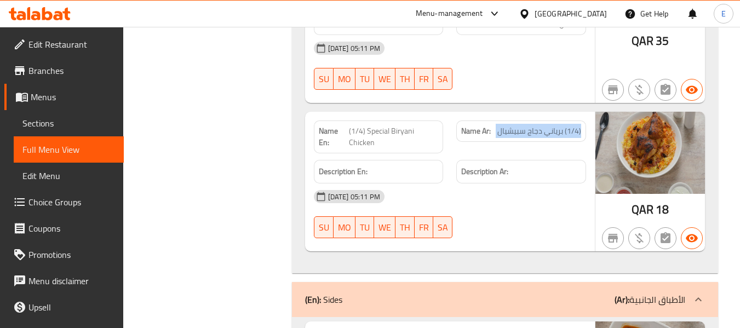
click at [535, 125] on span "(1/4) برياني دجاج سبيشيال" at bounding box center [539, 130] width 84 height 11
click at [361, 125] on span "(1/4) Special Biryani Chicken" at bounding box center [394, 136] width 90 height 23
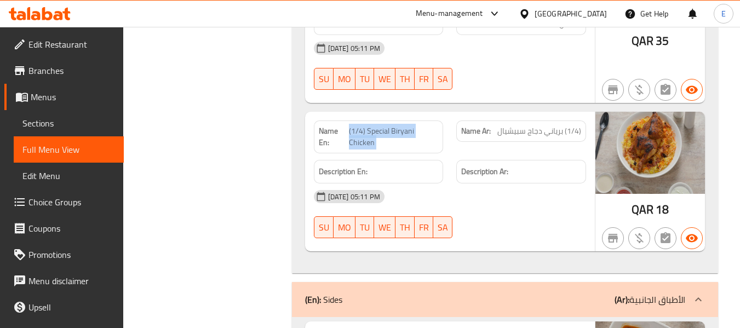
click at [361, 125] on span "(1/4) Special Biryani Chicken" at bounding box center [394, 136] width 90 height 23
copy span "(1/4) Special Biryani Chicken"
click at [564, 210] on div "Name En: (1/4) Special Biryani Chicken Name Ar: (1/4) برياني دجاج سبيشيال Descr…" at bounding box center [450, 182] width 290 height 140
click at [554, 125] on span "(1/4) برياني دجاج سبيشيال" at bounding box center [539, 130] width 84 height 11
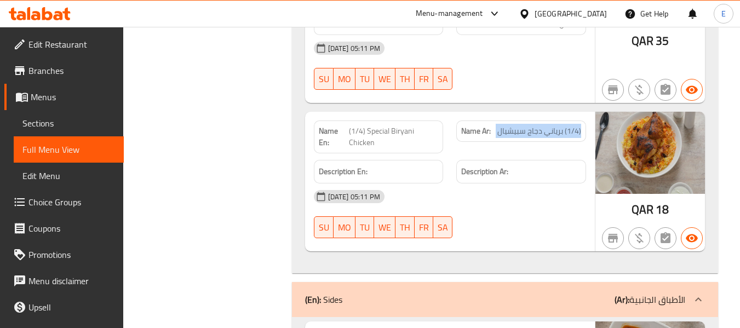
click at [554, 125] on span "(1/4) برياني دجاج سبيشيال" at bounding box center [539, 130] width 84 height 11
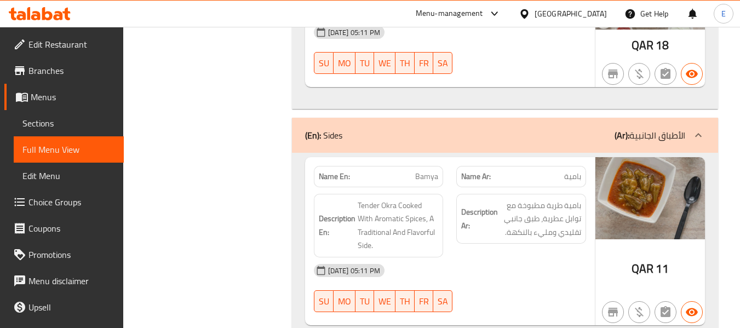
scroll to position [2464, 0]
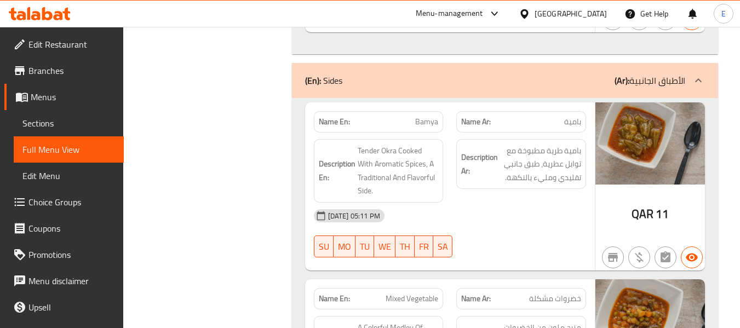
click at [422, 116] on span "Bamya" at bounding box center [426, 121] width 23 height 11
click at [578, 116] on span "بامية" at bounding box center [572, 121] width 17 height 11
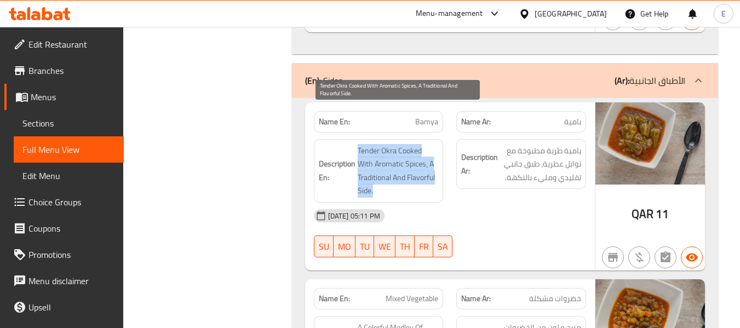
drag, startPoint x: 355, startPoint y: 110, endPoint x: 431, endPoint y: 154, distance: 87.3
click at [431, 154] on h6 "Description En: Tender Okra Cooked With Aromatic Spices, A Traditional And Flav…" at bounding box center [379, 171] width 120 height 54
click at [431, 154] on span "Tender Okra Cooked With Aromatic Spices, A Traditional And Flavorful Side." at bounding box center [398, 171] width 81 height 54
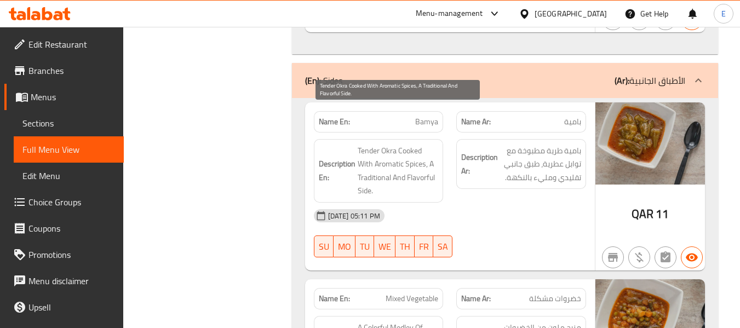
click at [431, 154] on span "Tender Okra Cooked With Aromatic Spices, A Traditional And Flavorful Side." at bounding box center [398, 171] width 81 height 54
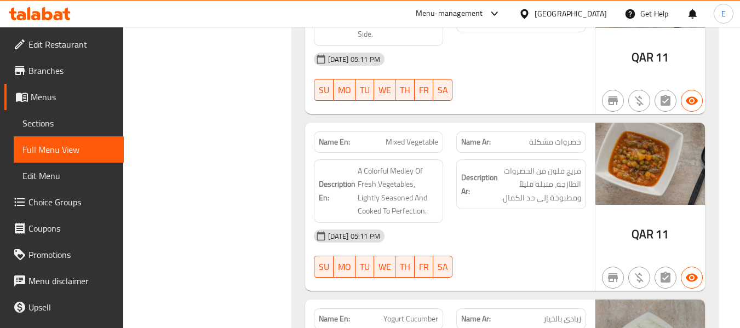
scroll to position [2628, 0]
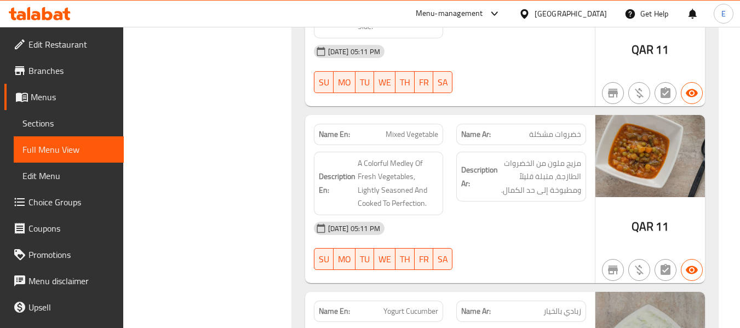
click at [576, 129] on span "خضروات مشكلة" at bounding box center [555, 134] width 52 height 11
click at [429, 129] on span "Mixed Vegetable" at bounding box center [411, 134] width 53 height 11
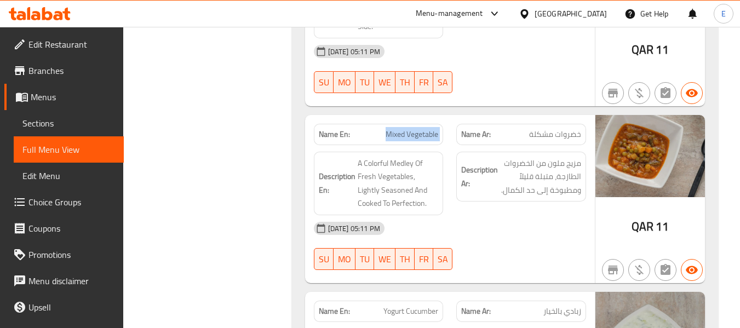
click at [429, 129] on span "Mixed Vegetable" at bounding box center [411, 134] width 53 height 11
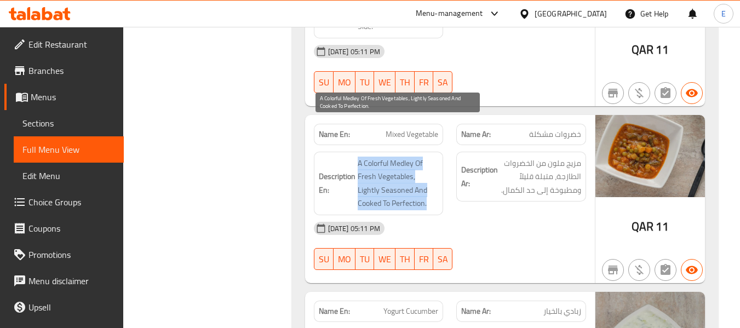
drag, startPoint x: 355, startPoint y: 125, endPoint x: 436, endPoint y: 170, distance: 93.4
click at [436, 170] on h6 "Description En: A Colorful Medley Of Fresh Vegetables, Lightly Seasoned And Coo…" at bounding box center [379, 184] width 120 height 54
click at [436, 170] on span "A Colorful Medley Of Fresh Vegetables, Lightly Seasoned And Cooked To Perfectio…" at bounding box center [398, 184] width 81 height 54
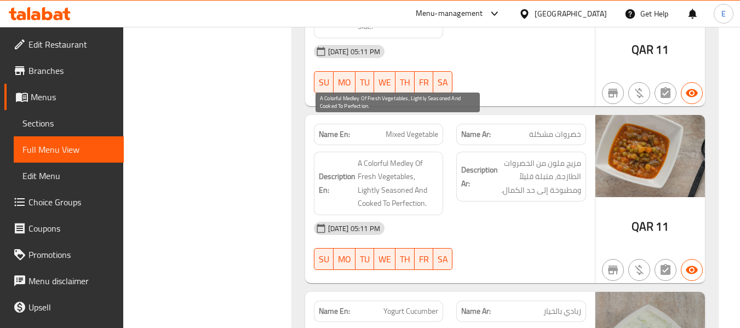
click at [436, 170] on span "A Colorful Medley Of Fresh Vegetables, Lightly Seasoned And Cooked To Perfectio…" at bounding box center [398, 184] width 81 height 54
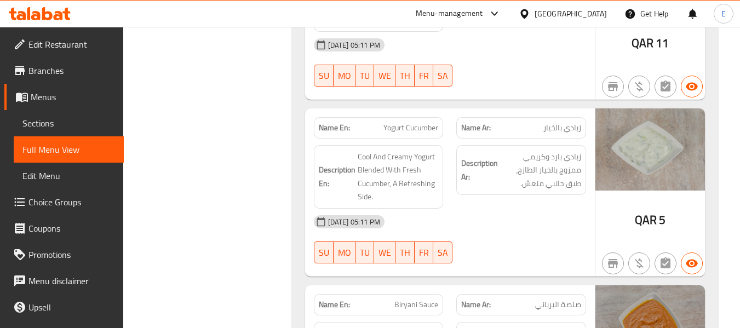
scroll to position [2847, 0]
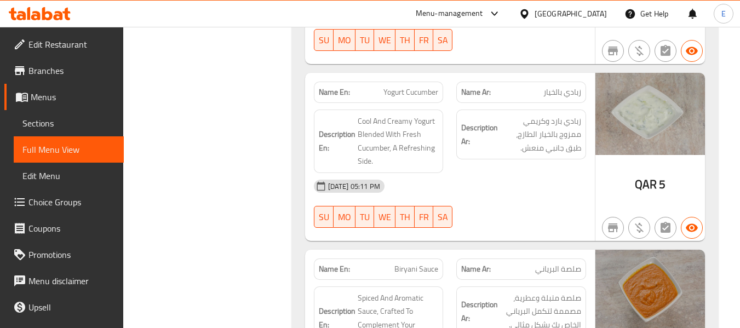
click at [548, 87] on span "زبادي بالخيار" at bounding box center [562, 92] width 38 height 11
click at [415, 87] on span "Yogurt Cucumber" at bounding box center [410, 92] width 55 height 11
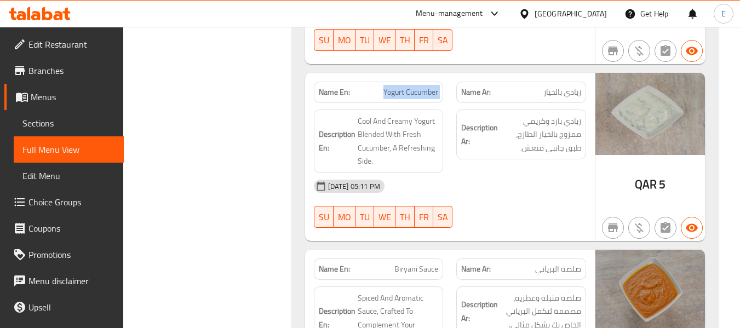
click at [415, 87] on span "Yogurt Cucumber" at bounding box center [410, 92] width 55 height 11
click at [485, 136] on div "Description Ar: زبادي بارد وكريمي ممزوج بالخيار الطازج، طبق جانبي منعش." at bounding box center [521, 141] width 143 height 77
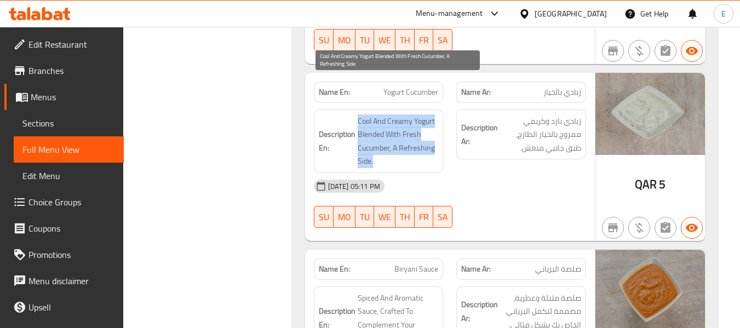
drag, startPoint x: 352, startPoint y: 79, endPoint x: 421, endPoint y: 125, distance: 82.6
click at [421, 125] on h6 "Description En: Cool And Creamy Yogurt Blended With Fresh Cucumber, A Refreshin…" at bounding box center [379, 141] width 120 height 54
click at [421, 125] on span "Cool And Creamy Yogurt Blended With Fresh Cucumber, A Refreshing Side." at bounding box center [398, 141] width 81 height 54
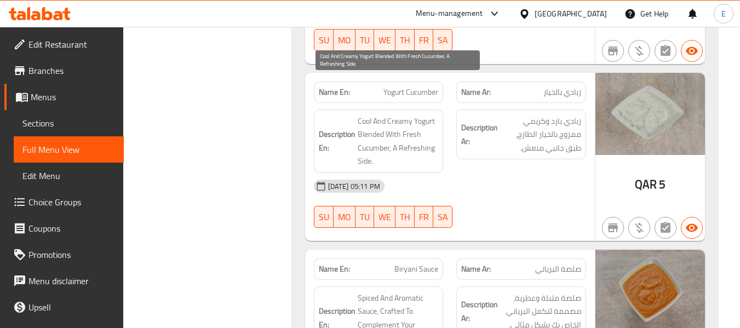
click at [421, 125] on span "Cool And Creamy Yogurt Blended With Fresh Cucumber, A Refreshing Side." at bounding box center [398, 141] width 81 height 54
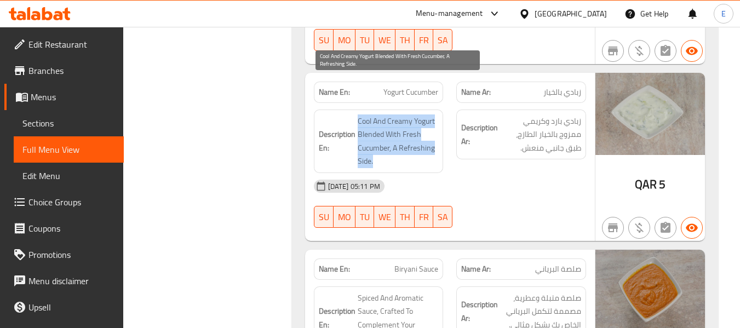
click at [421, 125] on span "Cool And Creamy Yogurt Blended With Fresh Cucumber, A Refreshing Side." at bounding box center [398, 141] width 81 height 54
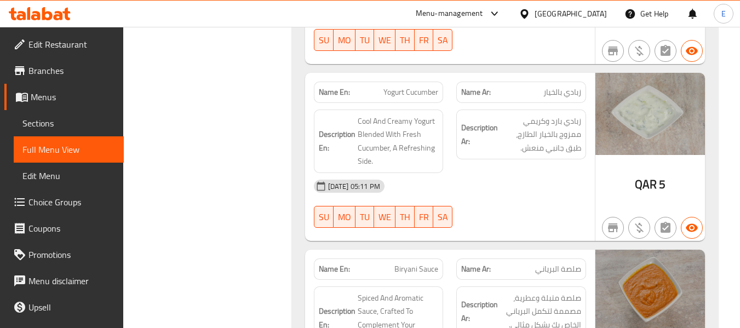
click at [528, 173] on div "06-09-2025 05:11 PM SU MO TU WE TH FR SA" at bounding box center [449, 203] width 285 height 61
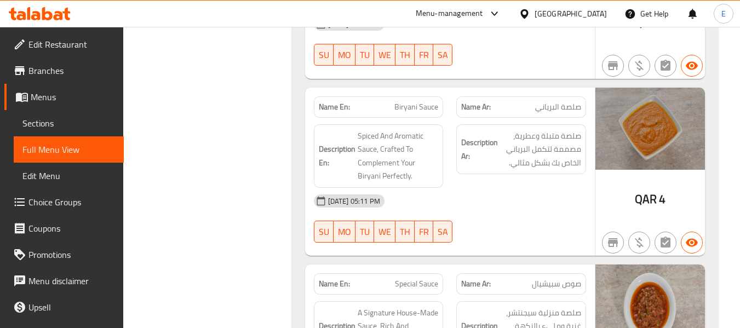
scroll to position [3011, 0]
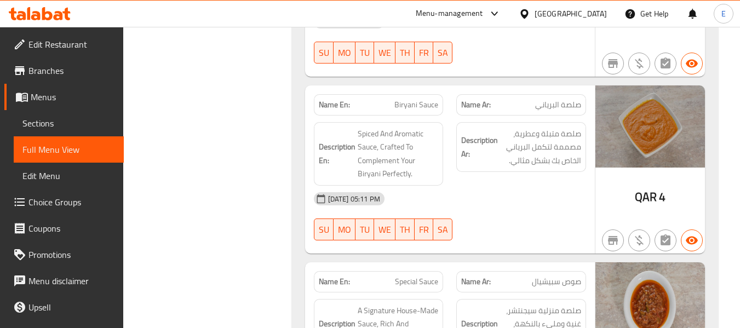
click at [561, 99] on span "صلصة البرياني" at bounding box center [558, 104] width 46 height 11
click at [423, 99] on span "Biryani Sauce" at bounding box center [416, 104] width 44 height 11
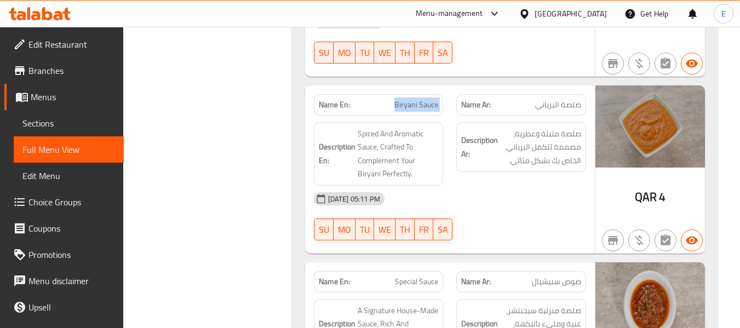
click at [423, 99] on span "Biryani Sauce" at bounding box center [416, 104] width 44 height 11
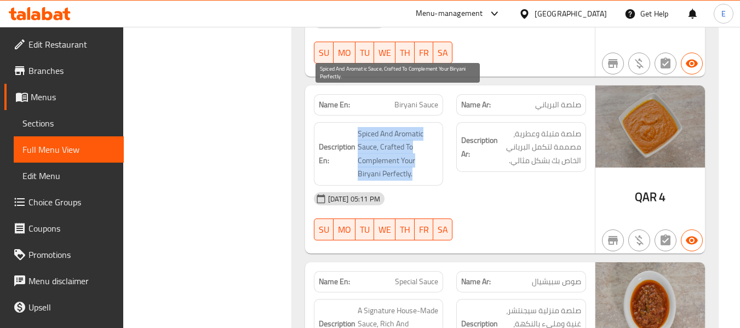
drag, startPoint x: 352, startPoint y: 90, endPoint x: 417, endPoint y: 141, distance: 82.8
click at [417, 141] on h6 "Description En: Spiced And Aromatic Sauce, Crafted To Complement Your Biryani P…" at bounding box center [379, 154] width 120 height 54
click at [417, 141] on span "Spiced And Aromatic Sauce, Crafted To Complement Your Biryani Perfectly." at bounding box center [398, 154] width 81 height 54
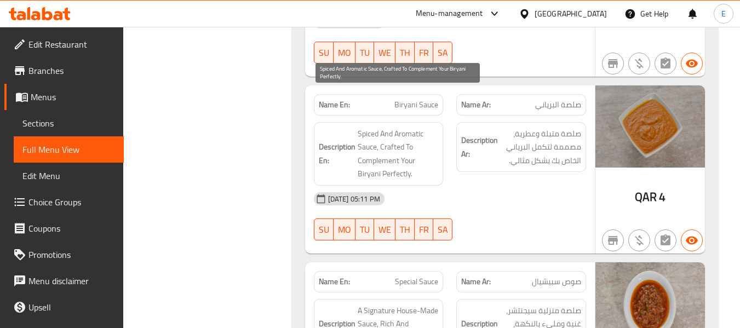
click at [417, 141] on span "Spiced And Aromatic Sauce, Crafted To Complement Your Biryani Perfectly." at bounding box center [398, 154] width 81 height 54
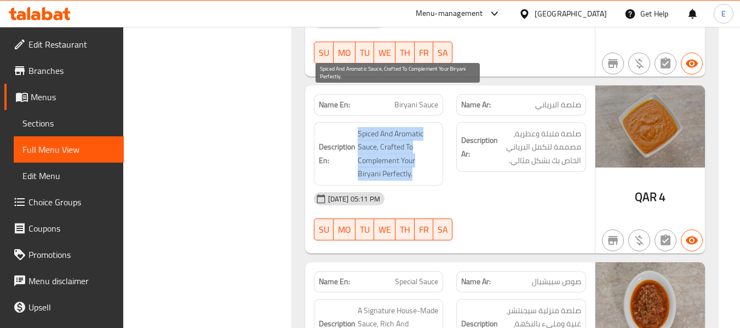
click at [417, 141] on span "Spiced And Aromatic Sauce, Crafted To Complement Your Biryani Perfectly." at bounding box center [398, 154] width 81 height 54
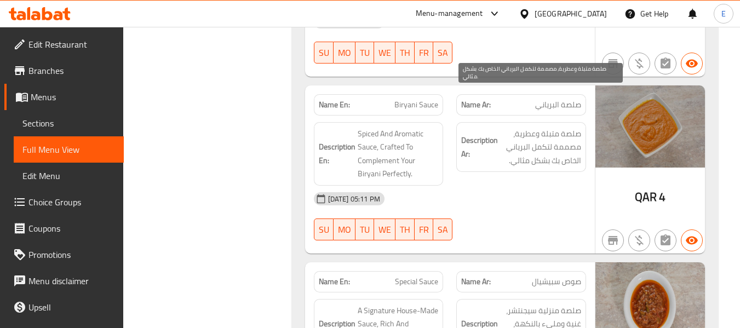
click at [535, 129] on span "صلصة متبلة وعطرية، مصممة لتكمل البرياني الخاص بك بشكل مثالي." at bounding box center [540, 147] width 81 height 41
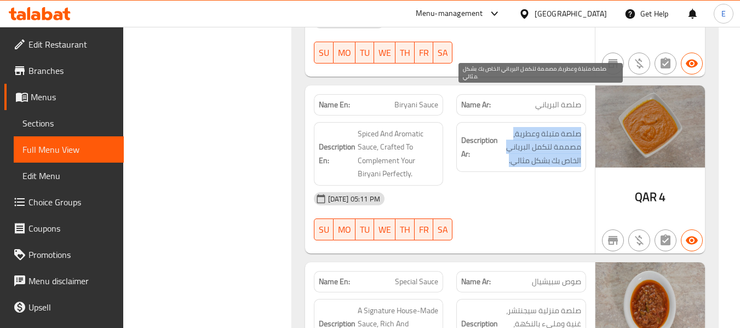
click at [535, 129] on span "صلصة متبلة وعطرية، مصممة لتكمل البرياني الخاص بك بشكل مثالي." at bounding box center [540, 147] width 81 height 41
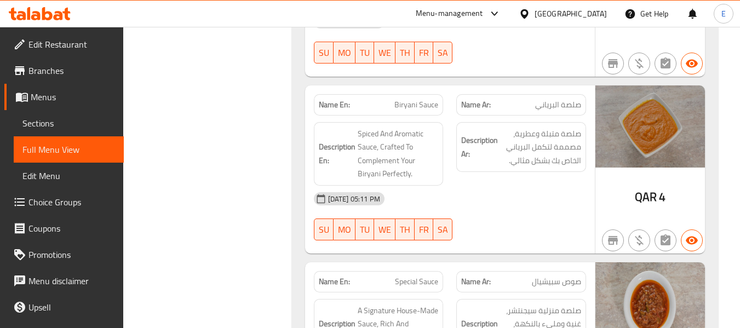
click at [526, 186] on div "[DATE] 05:11 PM" at bounding box center [449, 199] width 285 height 26
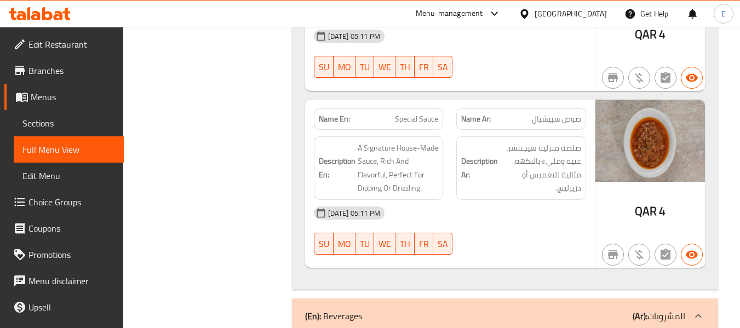
scroll to position [3176, 0]
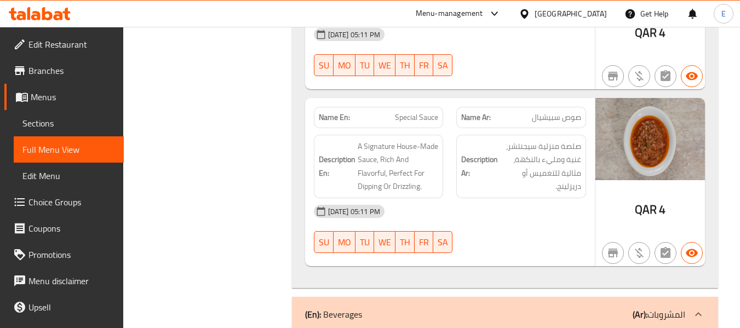
click at [555, 112] on span "صوص سبيشيال" at bounding box center [556, 117] width 49 height 11
click at [411, 112] on span "Special Sauce" at bounding box center [416, 117] width 43 height 11
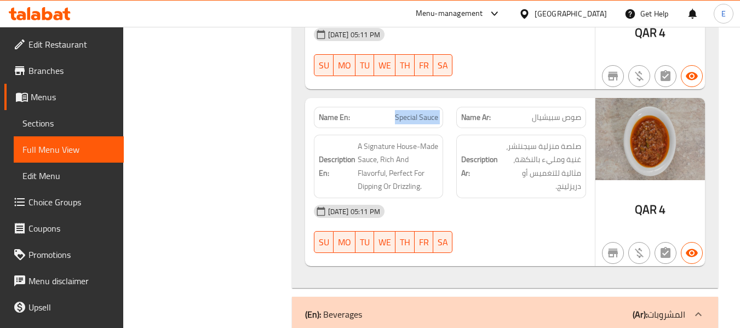
click at [411, 112] on span "Special Sauce" at bounding box center [416, 117] width 43 height 11
click at [448, 137] on div "Description En: A Signature House-Made Sauce, Rich And Flavorful, Perfect For D…" at bounding box center [378, 166] width 143 height 77
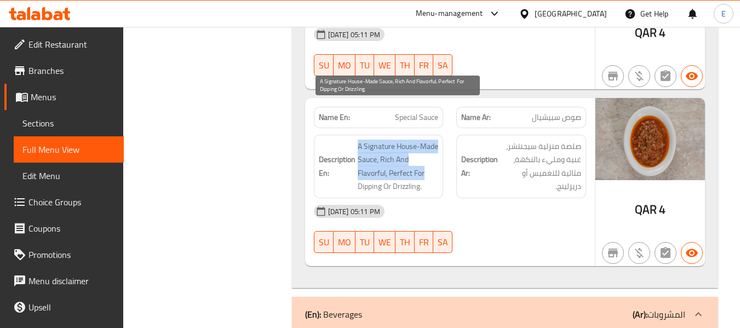
drag, startPoint x: 354, startPoint y: 104, endPoint x: 425, endPoint y: 142, distance: 81.3
click at [425, 142] on h6 "Description En: A Signature House-Made Sauce, Rich And Flavorful, Perfect For D…" at bounding box center [379, 167] width 120 height 54
click at [425, 142] on span "A Signature House-Made Sauce, Rich And Flavorful, Perfect For Dipping Or Drizzl…" at bounding box center [398, 167] width 81 height 54
click at [433, 151] on span "A Signature House-Made Sauce, Rich And Flavorful, Perfect For Dipping Or Drizzl…" at bounding box center [398, 167] width 81 height 54
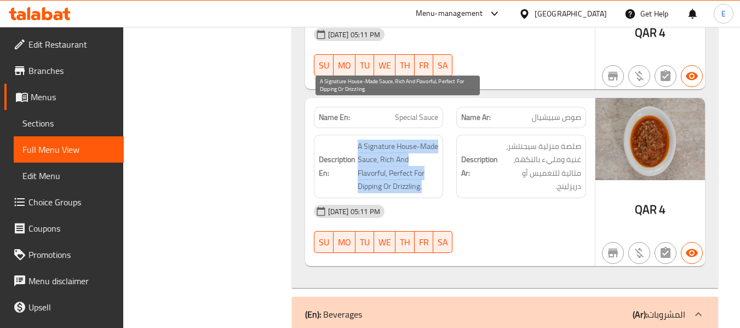
click at [433, 151] on span "A Signature House-Made Sauce, Rich And Flavorful, Perfect For Dipping Or Drizzl…" at bounding box center [398, 167] width 81 height 54
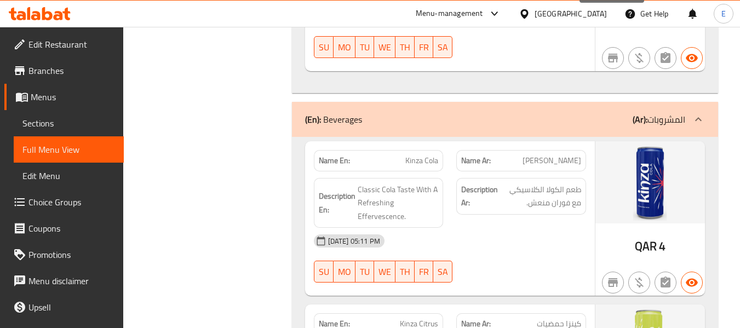
scroll to position [3395, 0]
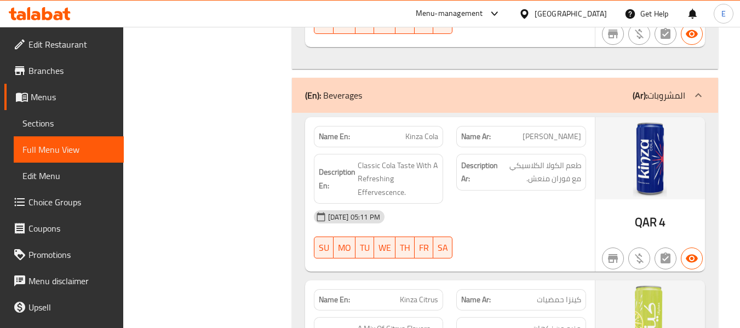
click at [565, 131] on span "[PERSON_NAME]" at bounding box center [551, 136] width 59 height 11
click at [418, 131] on span "Kinza Cola" at bounding box center [421, 136] width 33 height 11
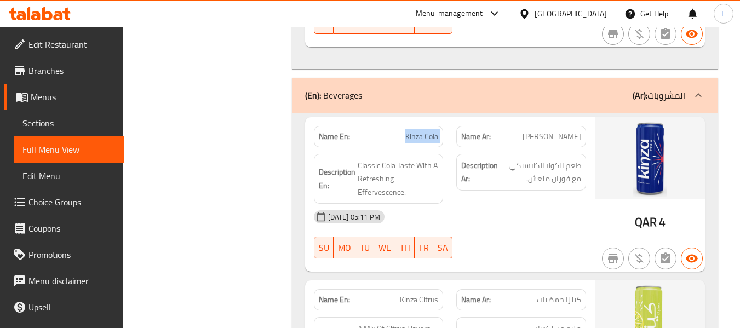
click at [418, 131] on span "Kinza Cola" at bounding box center [421, 136] width 33 height 11
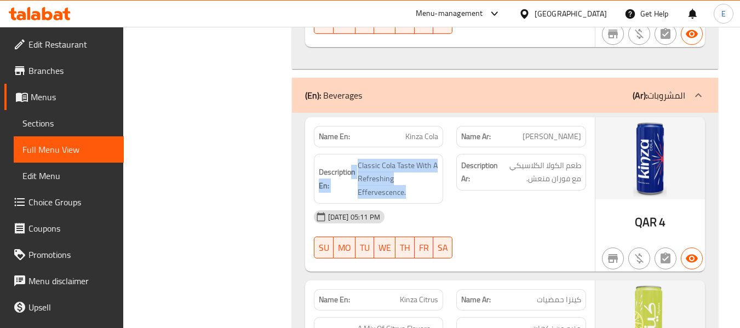
drag, startPoint x: 363, startPoint y: 125, endPoint x: 439, endPoint y: 160, distance: 83.5
click at [439, 160] on div "Description En: Classic Cola Taste With A Refreshing Effervescence." at bounding box center [379, 179] width 130 height 50
click at [438, 160] on div "Description En: Classic Cola Taste With A Refreshing Effervescence." at bounding box center [379, 179] width 130 height 50
click at [386, 159] on span "Classic Cola Taste With A Refreshing Effervescence." at bounding box center [398, 179] width 81 height 41
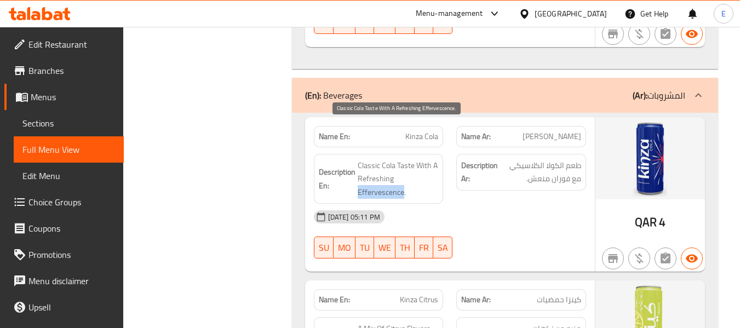
click at [386, 159] on span "Classic Cola Taste With A Refreshing Effervescence." at bounding box center [398, 179] width 81 height 41
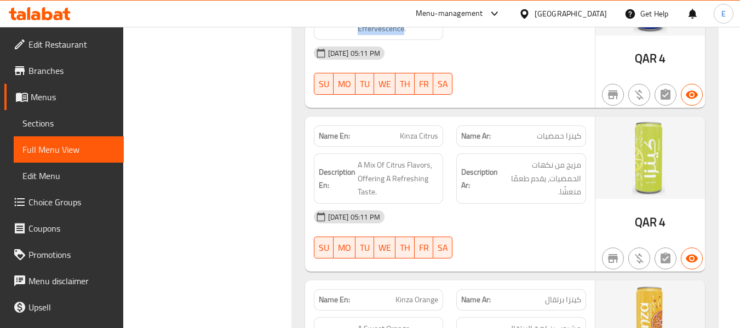
scroll to position [3559, 0]
click at [408, 130] on span "Kinza Citrus" at bounding box center [419, 135] width 38 height 11
click at [543, 130] on span "كينزا حمضيات" at bounding box center [559, 135] width 44 height 11
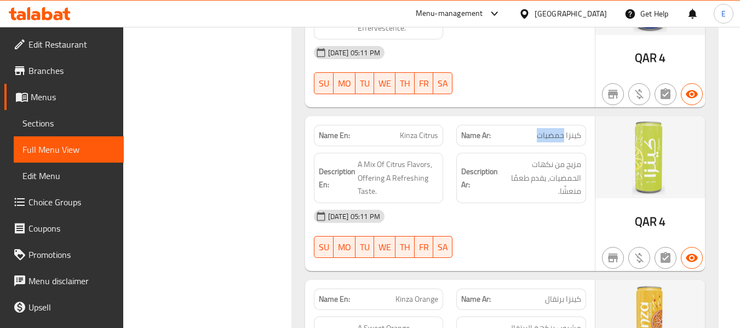
click at [543, 130] on span "كينزا حمضيات" at bounding box center [559, 135] width 44 height 11
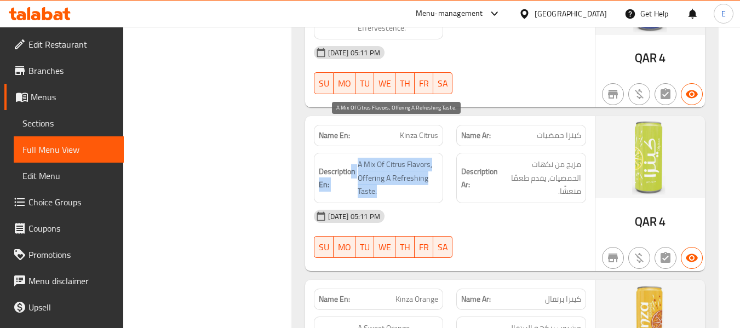
drag, startPoint x: 352, startPoint y: 123, endPoint x: 434, endPoint y: 156, distance: 88.5
click at [434, 158] on h6 "Description En: A Mix Of Citrus Flavors, Offering A Refreshing Taste." at bounding box center [379, 178] width 120 height 41
click at [434, 158] on span "A Mix Of Citrus Flavors, Offering A Refreshing Taste." at bounding box center [398, 178] width 81 height 41
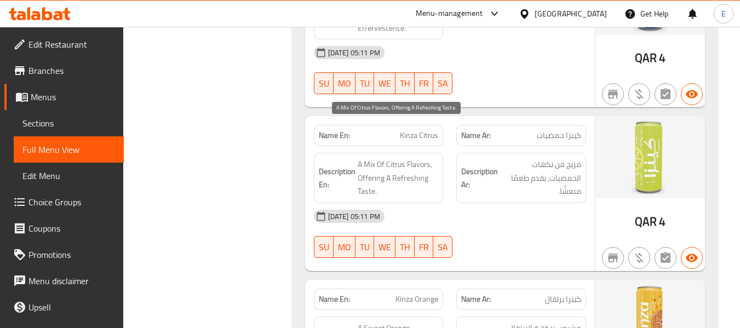
click at [434, 158] on span "A Mix Of Citrus Flavors, Offering A Refreshing Taste." at bounding box center [398, 178] width 81 height 41
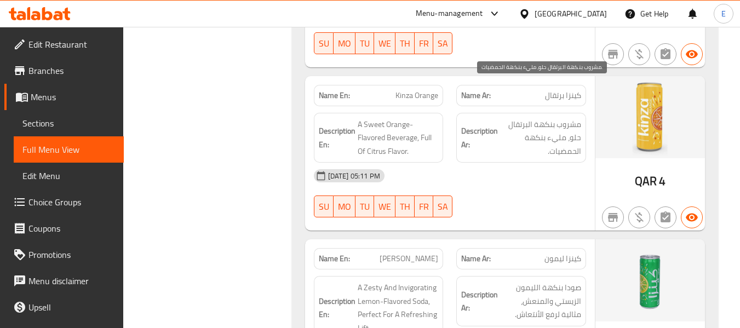
scroll to position [3778, 0]
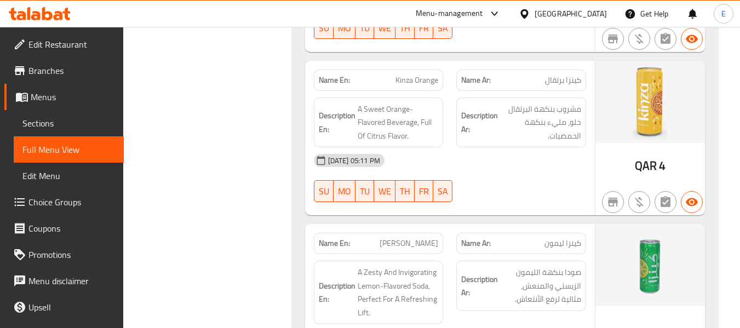
click at [649, 155] on span "QAR" at bounding box center [646, 165] width 22 height 21
click at [571, 74] on span "كينزا برتقال" at bounding box center [563, 79] width 36 height 11
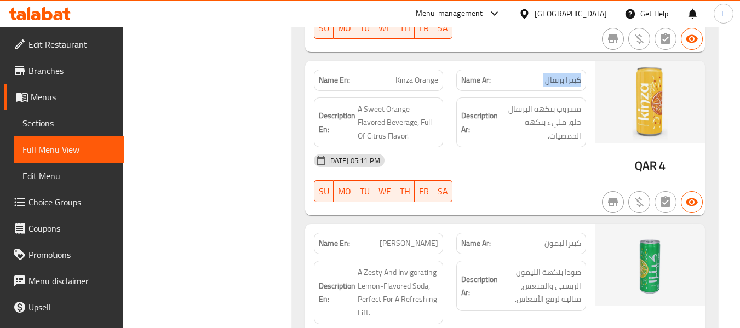
click at [571, 74] on span "كينزا برتقال" at bounding box center [563, 79] width 36 height 11
click at [398, 74] on span "Kinza Orange" at bounding box center [416, 79] width 43 height 11
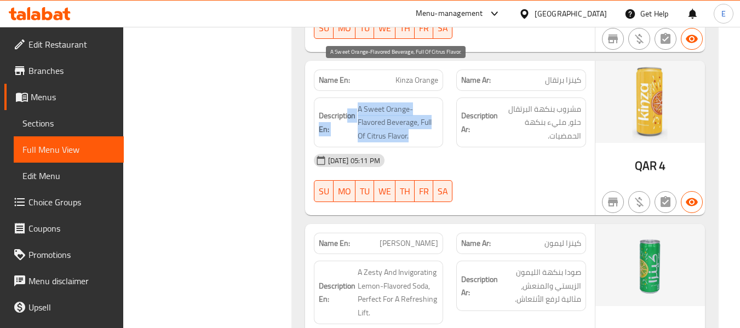
drag, startPoint x: 370, startPoint y: 65, endPoint x: 434, endPoint y: 96, distance: 71.5
click at [434, 97] on div "Description En: A Sweet Orange-Flavored Beverage, Full Of Citrus Flavor." at bounding box center [379, 122] width 130 height 50
click at [434, 102] on span "A Sweet Orange-Flavored Beverage, Full Of Citrus Flavor." at bounding box center [398, 122] width 81 height 41
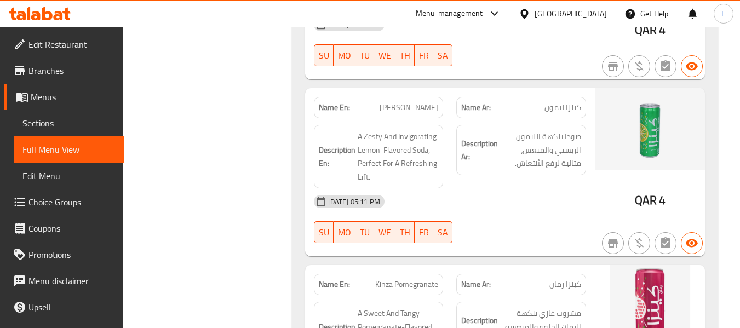
scroll to position [3942, 0]
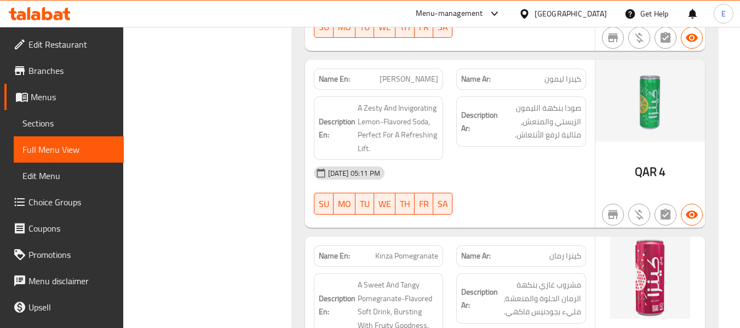
click at [401, 73] on span "[PERSON_NAME]" at bounding box center [408, 78] width 59 height 11
click at [543, 73] on p "Name Ar: كينزا ليمون" at bounding box center [521, 78] width 120 height 11
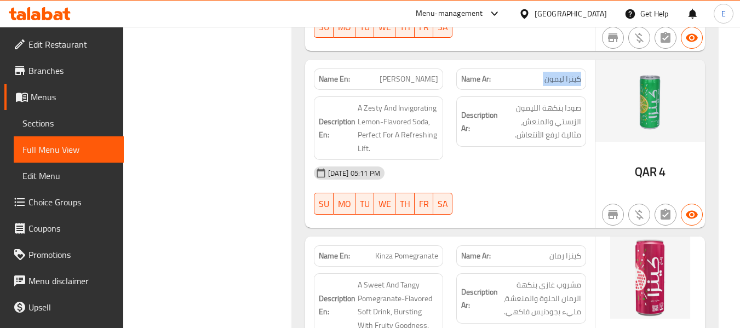
click at [543, 73] on p "Name Ar: كينزا ليمون" at bounding box center [521, 78] width 120 height 11
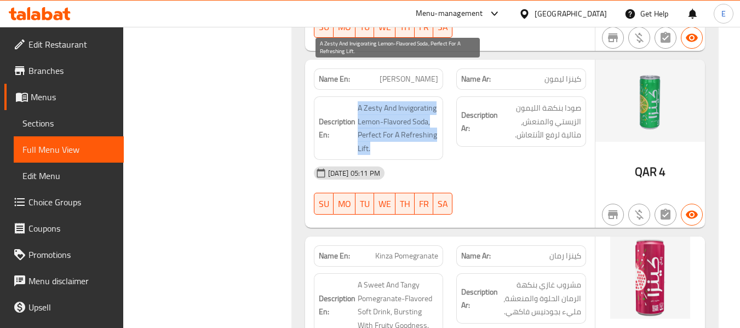
drag, startPoint x: 356, startPoint y: 70, endPoint x: 432, endPoint y: 114, distance: 87.3
click at [432, 114] on h6 "Description En: A Zesty And Invigorating Lemon-Flavored Soda, Perfect For A Ref…" at bounding box center [379, 128] width 120 height 54
click at [432, 114] on span "A Zesty And Invigorating Lemon-Flavored Soda, Perfect For A Refreshing Lift." at bounding box center [398, 128] width 81 height 54
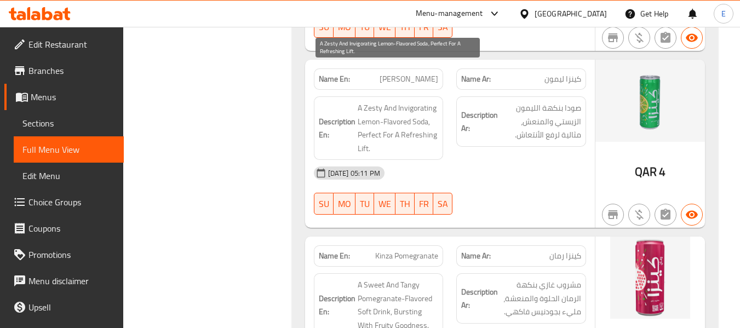
click at [432, 114] on span "A Zesty And Invigorating Lemon-Flavored Soda, Perfect For A Refreshing Lift." at bounding box center [398, 128] width 81 height 54
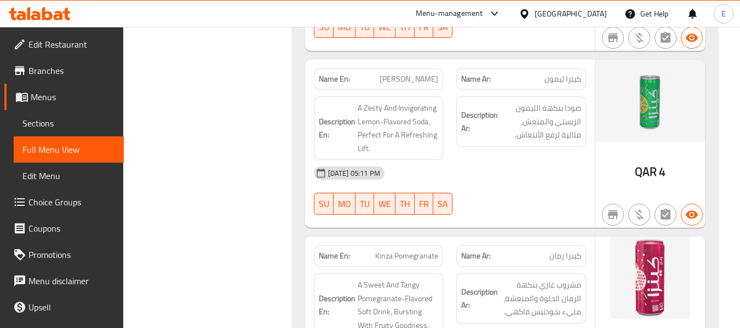
click at [527, 160] on div "[DATE] 05:11 PM" at bounding box center [449, 173] width 285 height 26
click at [495, 160] on div "[DATE] 05:11 PM" at bounding box center [449, 173] width 285 height 26
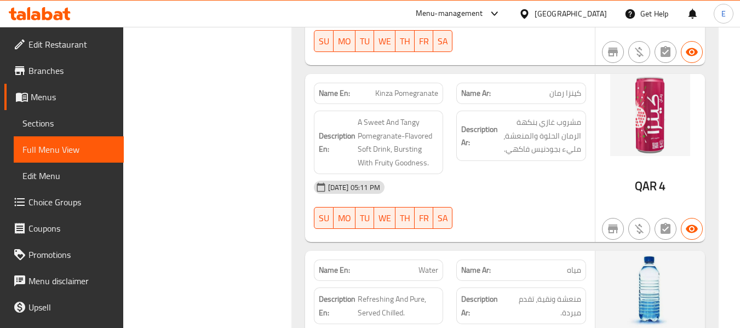
scroll to position [4107, 0]
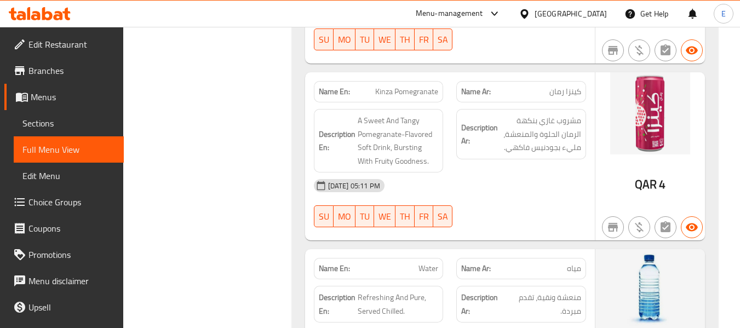
click at [579, 86] on span "كينزا رمان" at bounding box center [565, 91] width 32 height 11
click at [439, 81] on div "Name En: Kinza Pomegranate" at bounding box center [379, 91] width 130 height 21
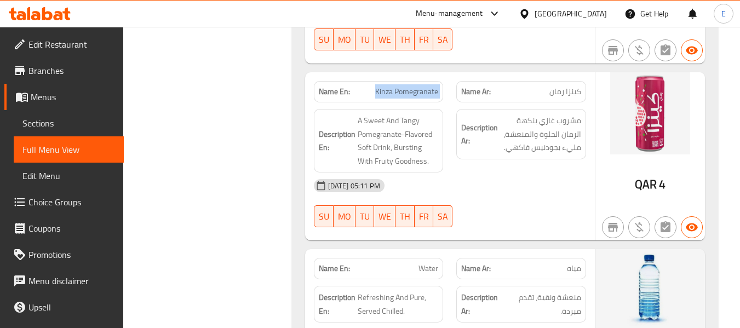
click at [439, 81] on div "Name En: Kinza Pomegranate" at bounding box center [379, 91] width 130 height 21
click at [533, 173] on div "06-09-2025 05:11 PM SU MO TU WE TH FR SA" at bounding box center [449, 202] width 285 height 61
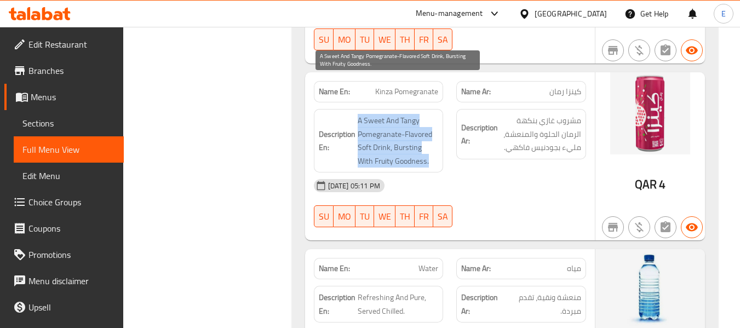
drag, startPoint x: 353, startPoint y: 78, endPoint x: 437, endPoint y: 125, distance: 96.3
click at [437, 125] on h6 "Description En: A Sweet And Tangy Pomegranate-Flavored Soft Drink, Bursting Wit…" at bounding box center [379, 141] width 120 height 54
click at [437, 125] on span "A Sweet And Tangy Pomegranate-Flavored Soft Drink, Bursting With Fruity Goodnes…" at bounding box center [398, 141] width 81 height 54
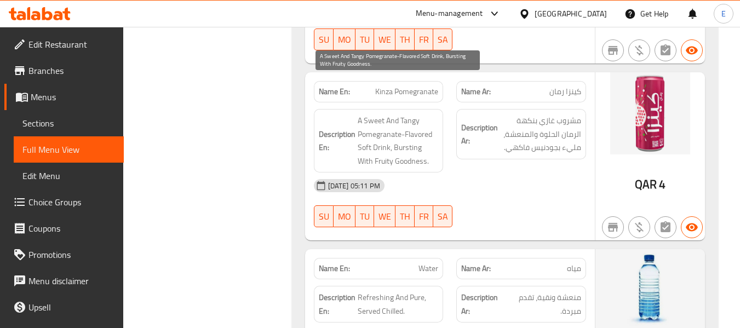
click at [437, 125] on span "A Sweet And Tangy Pomegranate-Flavored Soft Drink, Bursting With Fruity Goodnes…" at bounding box center [398, 141] width 81 height 54
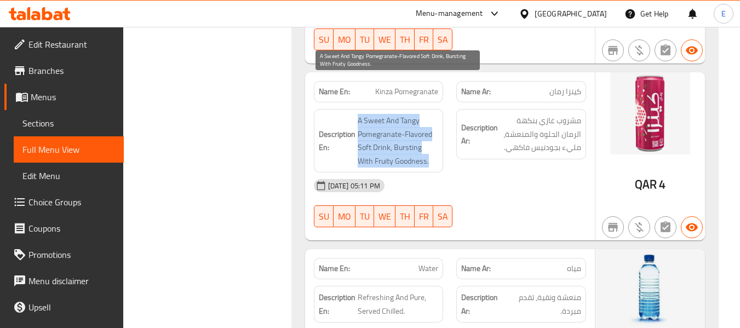
click at [437, 125] on span "A Sweet And Tangy Pomegranate-Flavored Soft Drink, Bursting With Fruity Goodnes…" at bounding box center [398, 141] width 81 height 54
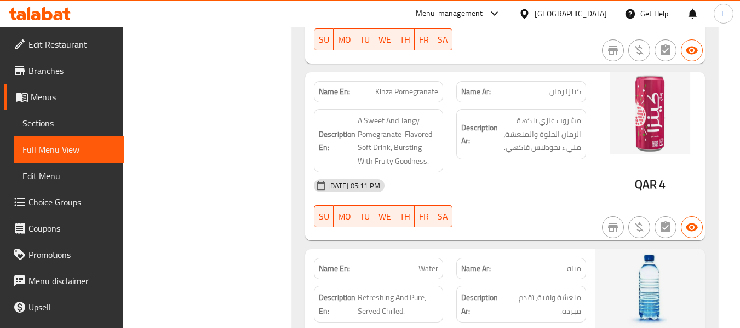
click at [519, 172] on div "[DATE] 05:11 PM" at bounding box center [449, 185] width 285 height 26
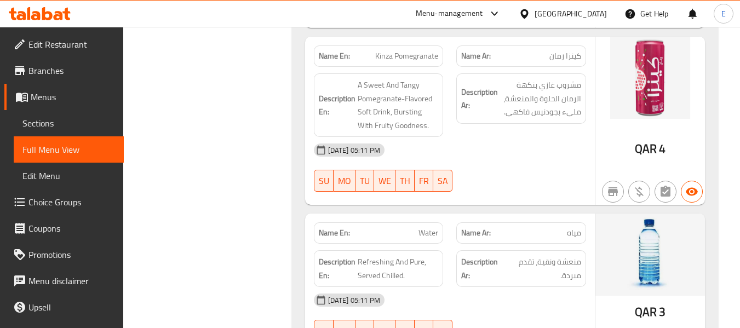
scroll to position [4161, 0]
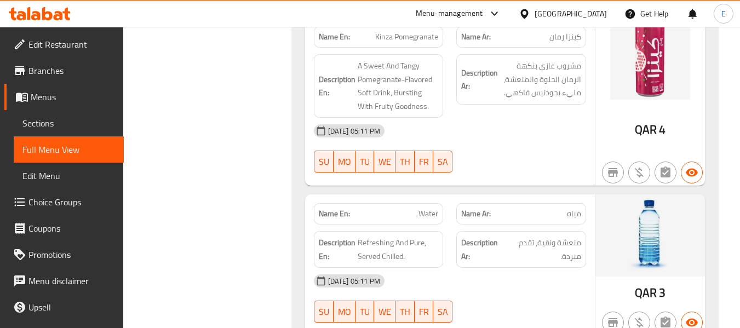
click at [581, 203] on div "Name Ar: مياه" at bounding box center [521, 213] width 130 height 21
click at [440, 203] on div "Name En: Water" at bounding box center [379, 213] width 130 height 21
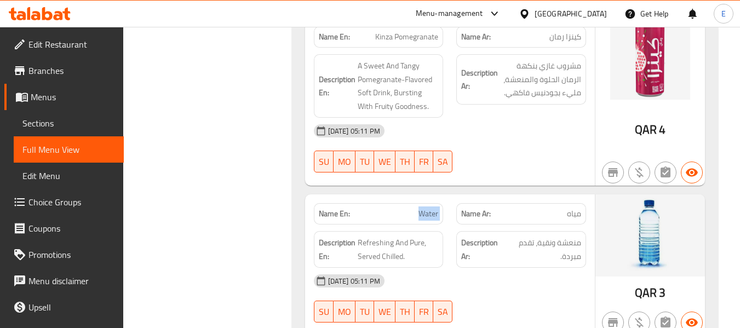
click at [440, 203] on div "Name En: Water" at bounding box center [379, 213] width 130 height 21
click at [416, 236] on span "Refreshing And Pure, Served Chilled." at bounding box center [398, 249] width 81 height 27
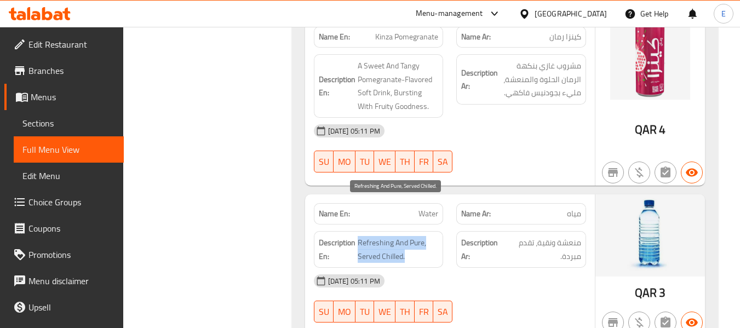
click at [416, 236] on span "Refreshing And Pure, Served Chilled." at bounding box center [398, 249] width 81 height 27
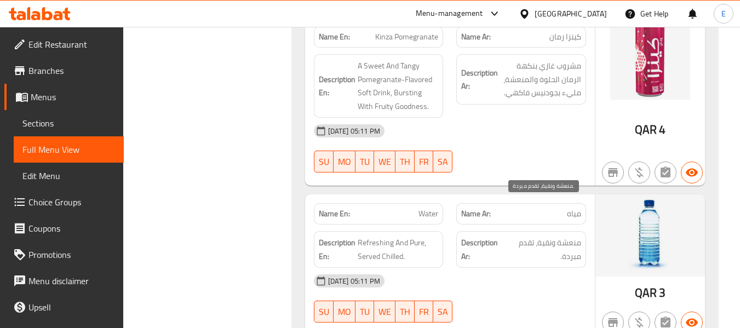
click at [562, 236] on span "منعشة ونقية، تقدم مبردة." at bounding box center [543, 249] width 76 height 27
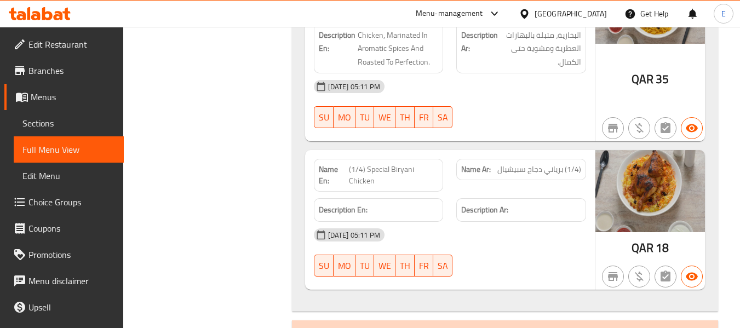
scroll to position [2081, 0]
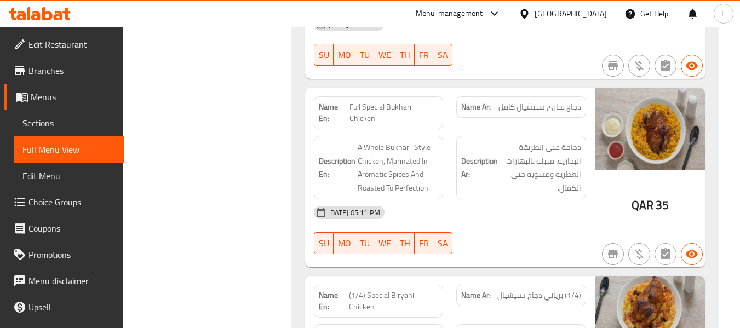
click at [376, 290] on span "(1/4) Special Biryani Chicken" at bounding box center [394, 301] width 90 height 23
drag, startPoint x: 347, startPoint y: 256, endPoint x: 393, endPoint y: 272, distance: 48.5
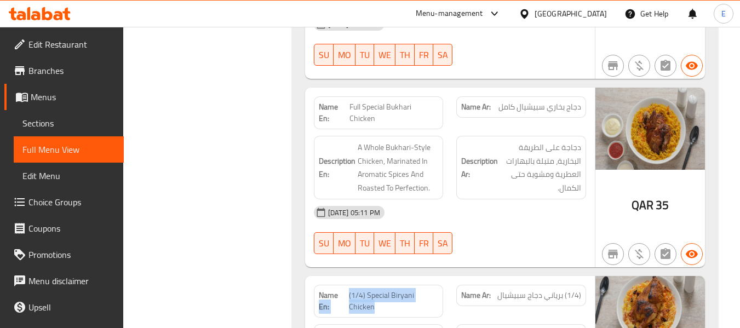
click at [393, 290] on p "Name En: (1/4) Special Biryani Chicken" at bounding box center [379, 301] width 120 height 23
copy p "En: (1/4) Special Biryani Chicken"
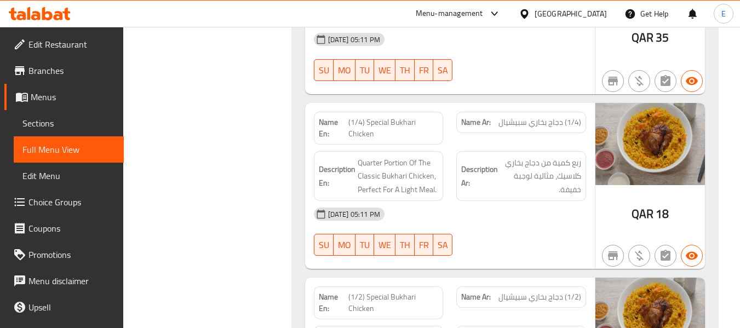
scroll to position [1588, 0]
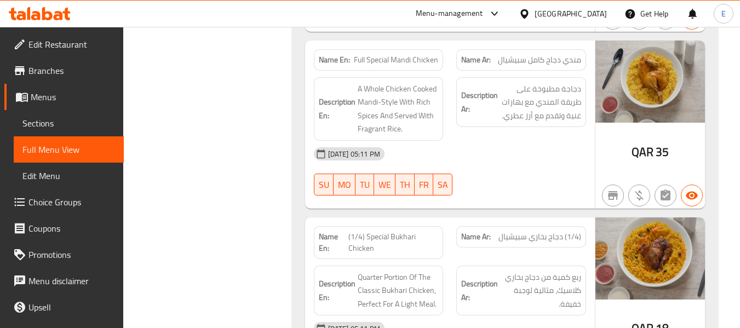
click at [315, 167] on div "SU MO TU WE TH FR SA" at bounding box center [378, 184] width 143 height 35
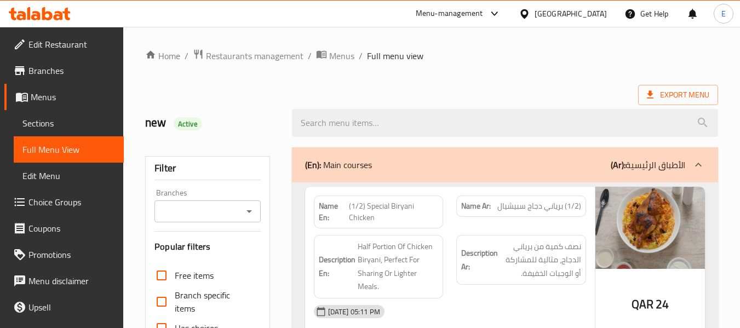
drag, startPoint x: 41, startPoint y: 123, endPoint x: 55, endPoint y: 122, distance: 14.3
click at [41, 123] on span "Sections" at bounding box center [68, 123] width 93 height 13
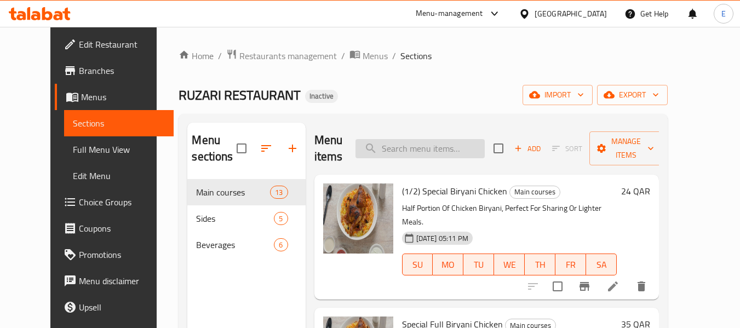
click at [426, 149] on input "search" at bounding box center [419, 148] width 129 height 19
paste input "Special Full Biryani Chicken"
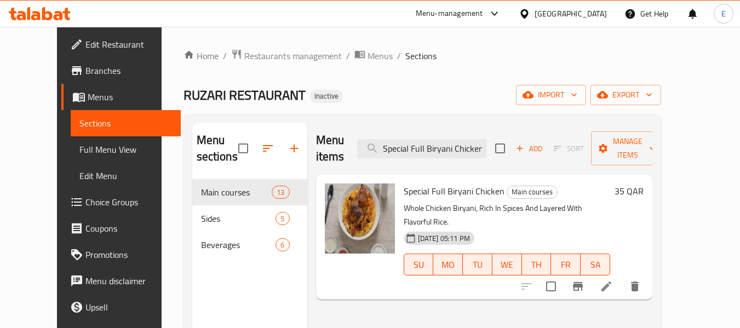
type input "Special Full Biryani Chicken"
click at [621, 277] on li at bounding box center [606, 287] width 31 height 20
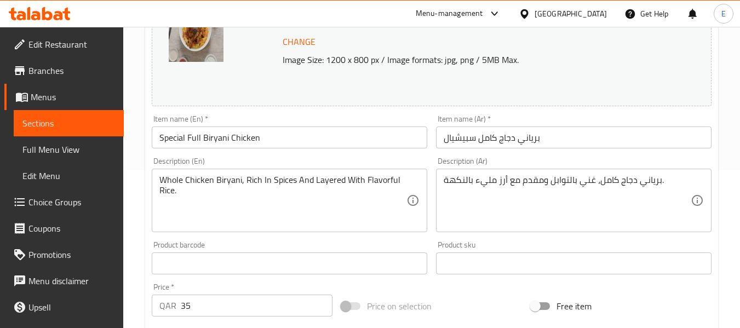
scroll to position [164, 0]
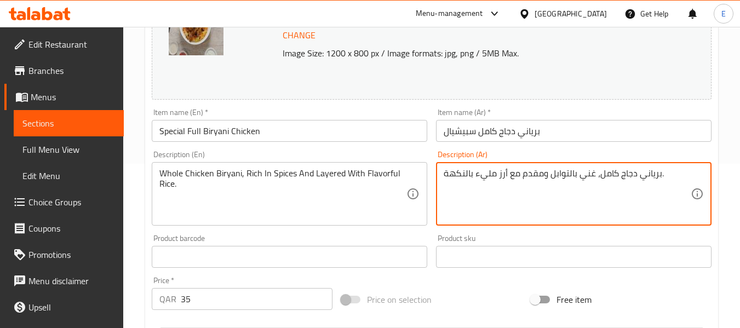
drag, startPoint x: 521, startPoint y: 175, endPoint x: 540, endPoint y: 175, distance: 19.7
click at [540, 175] on textarea "برياني دجاج كامل، غني بالتوابل ومقدم مع أرز مليء بالنكهة." at bounding box center [567, 194] width 247 height 52
type textarea "برياني دجاج كامل، غني بالتوابل وطبقات مع أرز مليء بالنكهة."
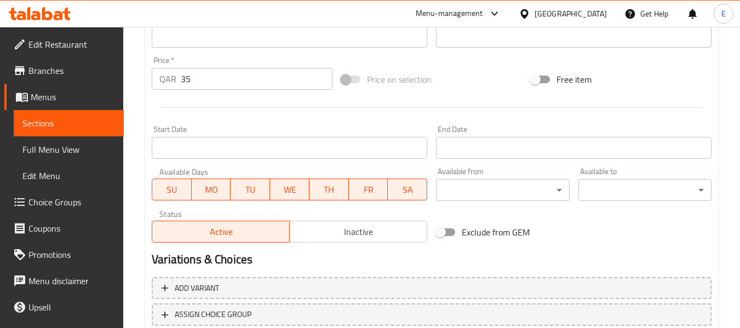
scroll to position [438, 0]
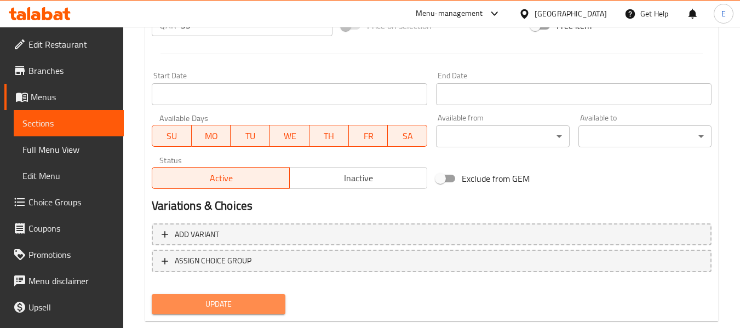
click at [234, 301] on span "Update" at bounding box center [218, 304] width 116 height 14
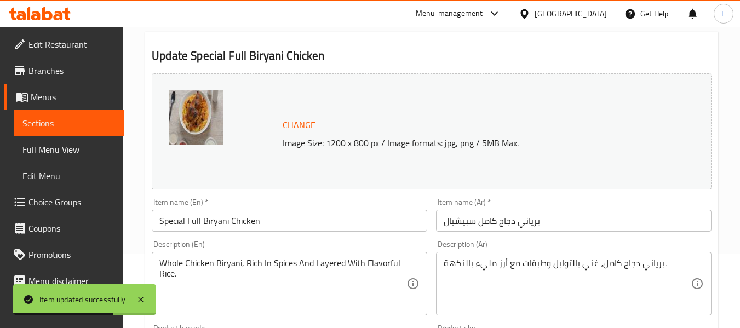
scroll to position [0, 0]
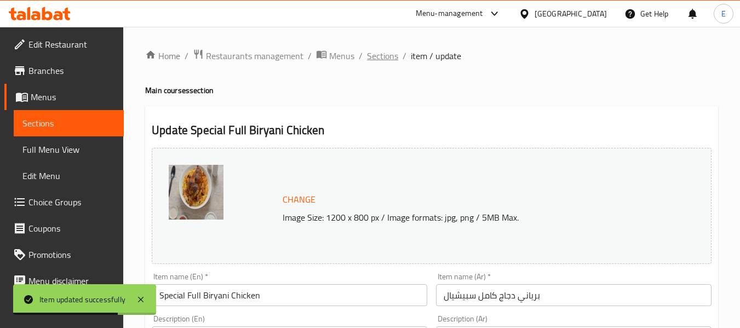
click at [391, 58] on span "Sections" at bounding box center [382, 55] width 31 height 13
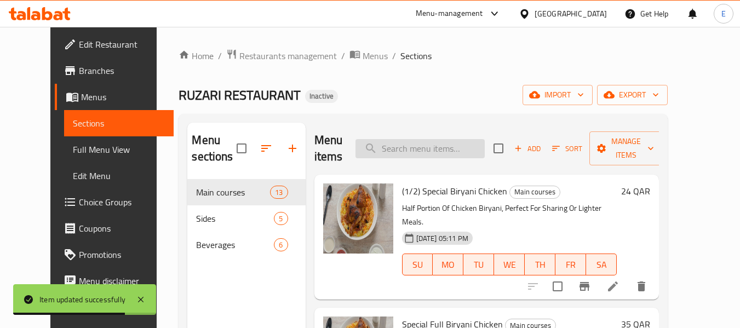
click at [415, 143] on input "search" at bounding box center [419, 148] width 129 height 19
paste input "Full Special Bukhari Chicken"
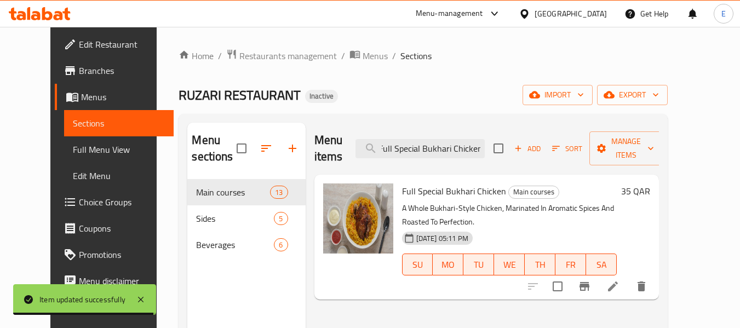
type input "Full Special Bukhari Chicken"
click at [619, 280] on icon at bounding box center [612, 286] width 13 height 13
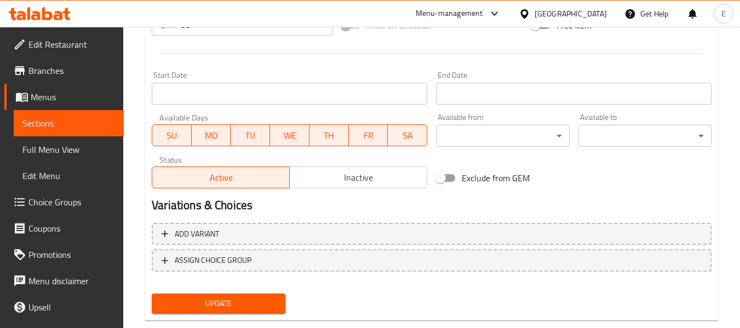
scroll to position [462, 0]
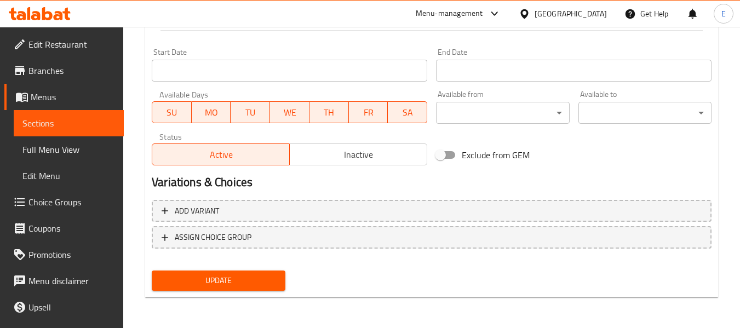
type textarea "دجاجة كاملة على الطريقة البخارية، متبلة بالبهارات العطرية ومشوية حتى الكمال."
click at [280, 282] on button "Update" at bounding box center [218, 280] width 133 height 20
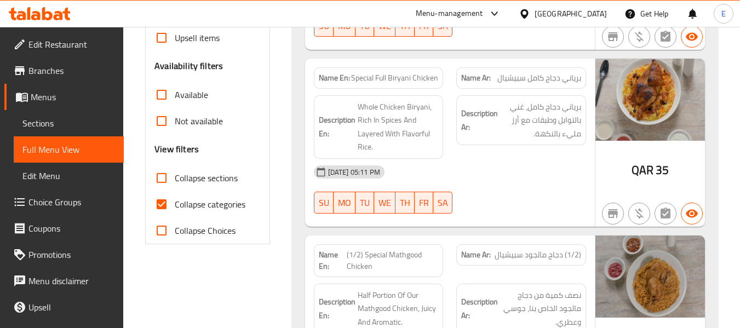
scroll to position [329, 0]
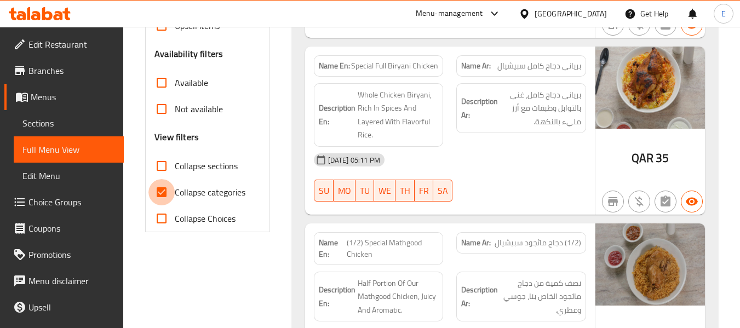
click at [162, 197] on input "Collapse categories" at bounding box center [161, 192] width 26 height 26
checkbox input "false"
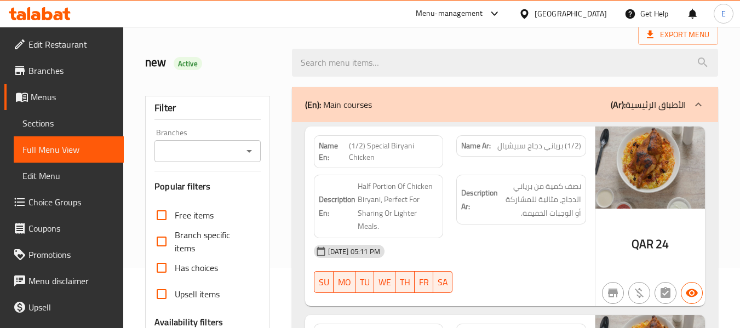
scroll to position [0, 0]
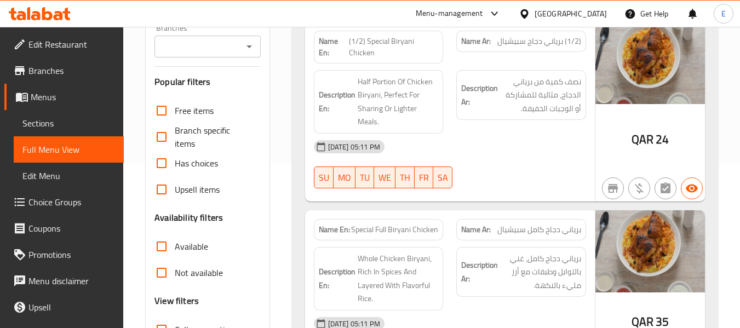
scroll to position [329, 0]
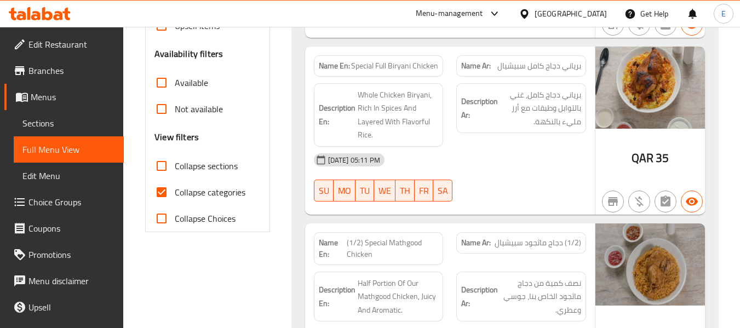
click at [165, 191] on input "Collapse categories" at bounding box center [161, 192] width 26 height 26
checkbox input "false"
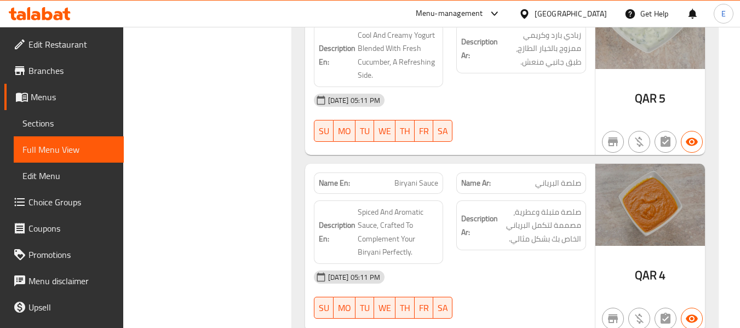
scroll to position [2917, 0]
